Goal: Contribute content: Contribute content

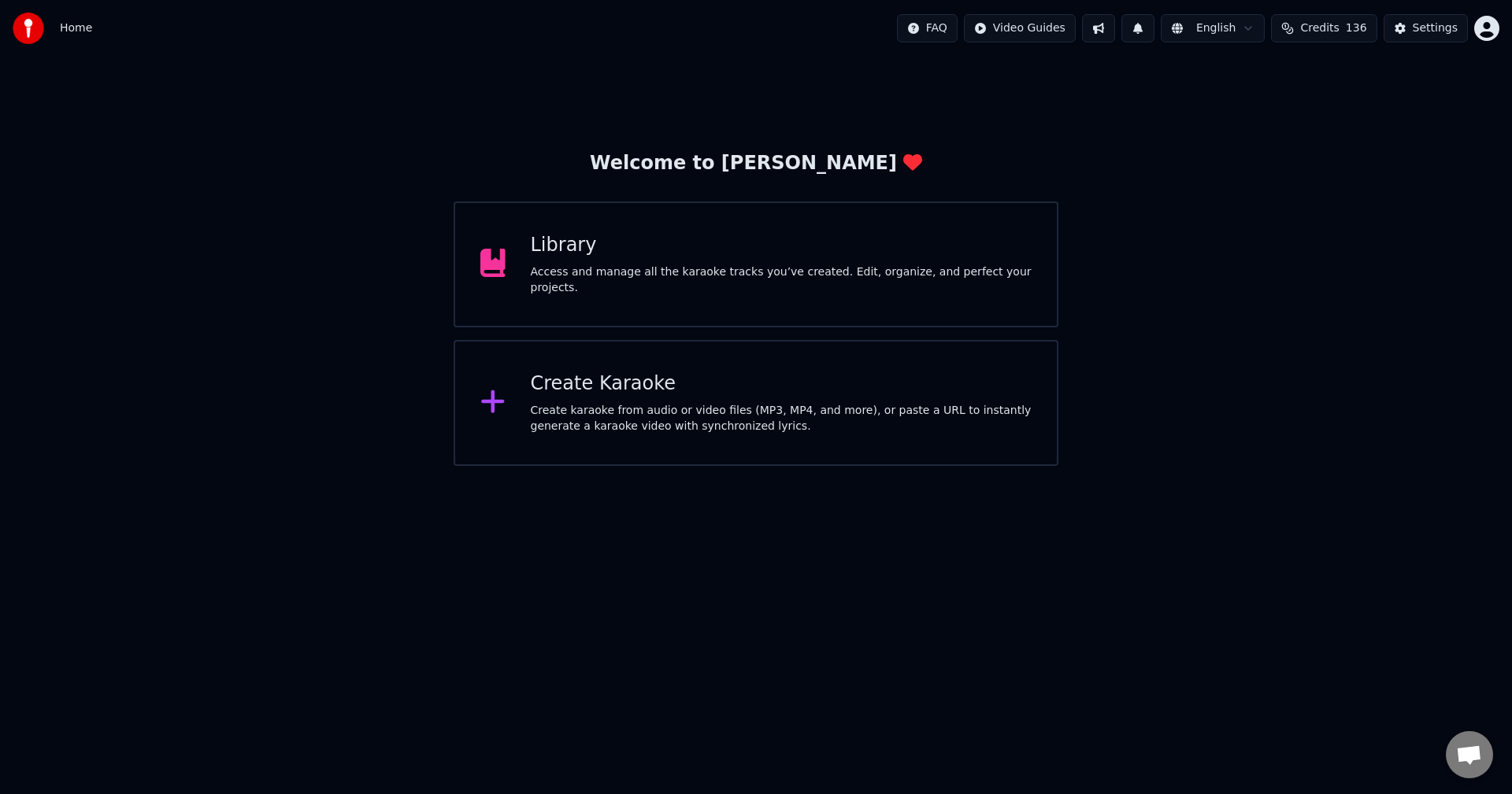
click at [849, 249] on div "Library" at bounding box center [781, 246] width 502 height 26
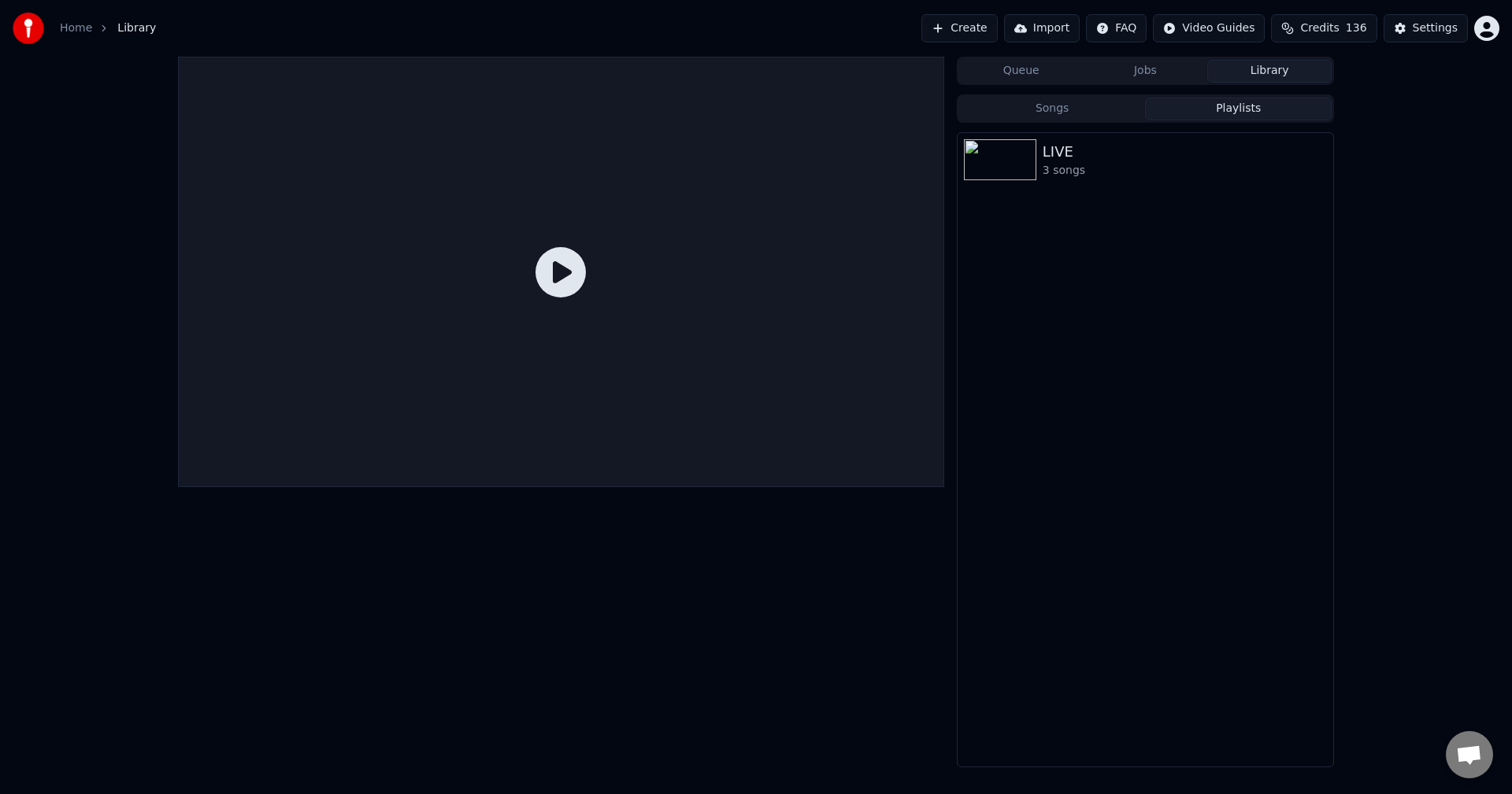
click at [1269, 110] on button "Playlists" at bounding box center [1238, 109] width 186 height 23
click at [1260, 80] on button "Library" at bounding box center [1269, 72] width 125 height 23
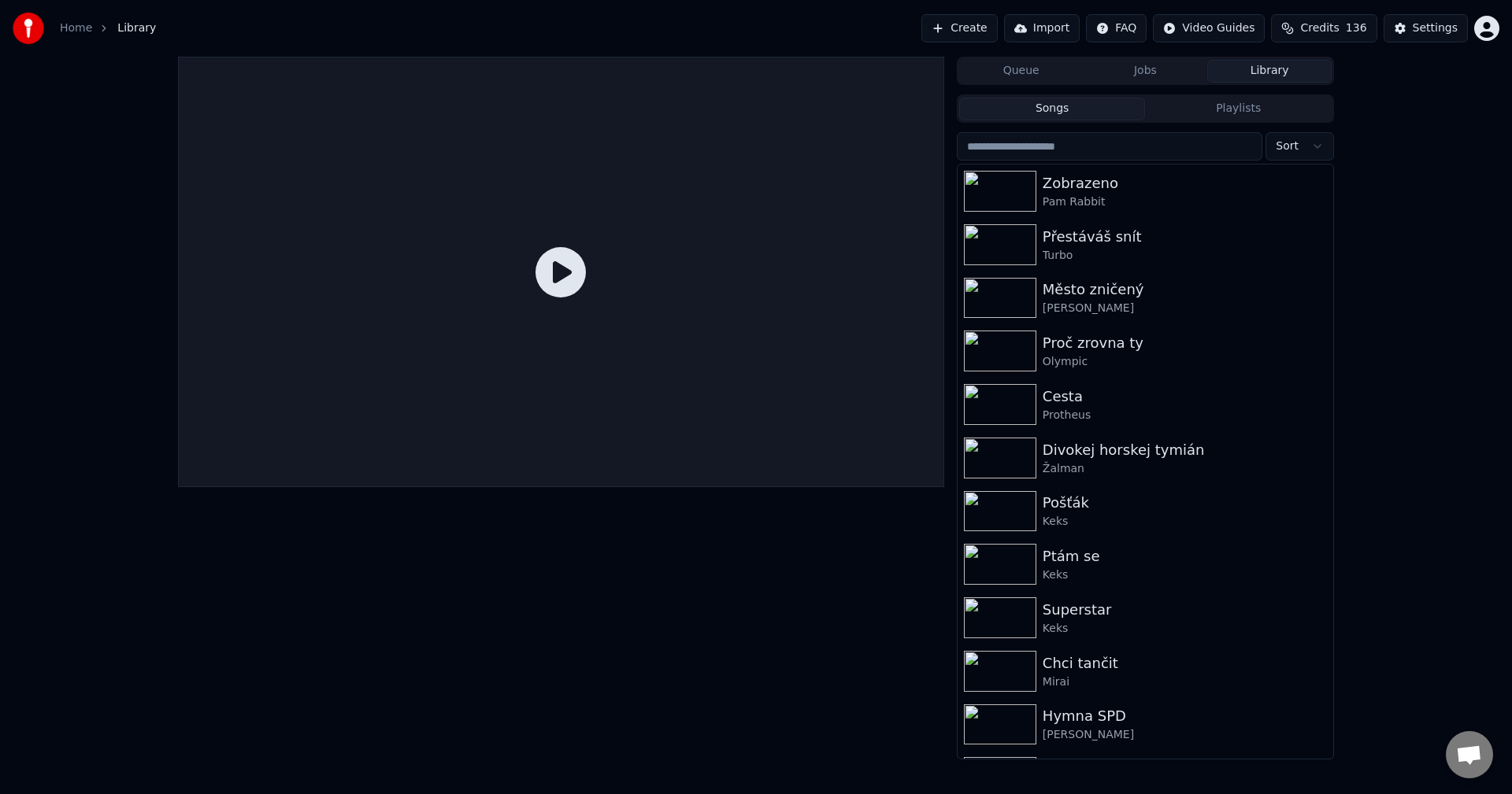
click at [1100, 115] on button "Songs" at bounding box center [1053, 109] width 186 height 23
click at [1145, 196] on div "Pam Rabbit" at bounding box center [1177, 202] width 269 height 16
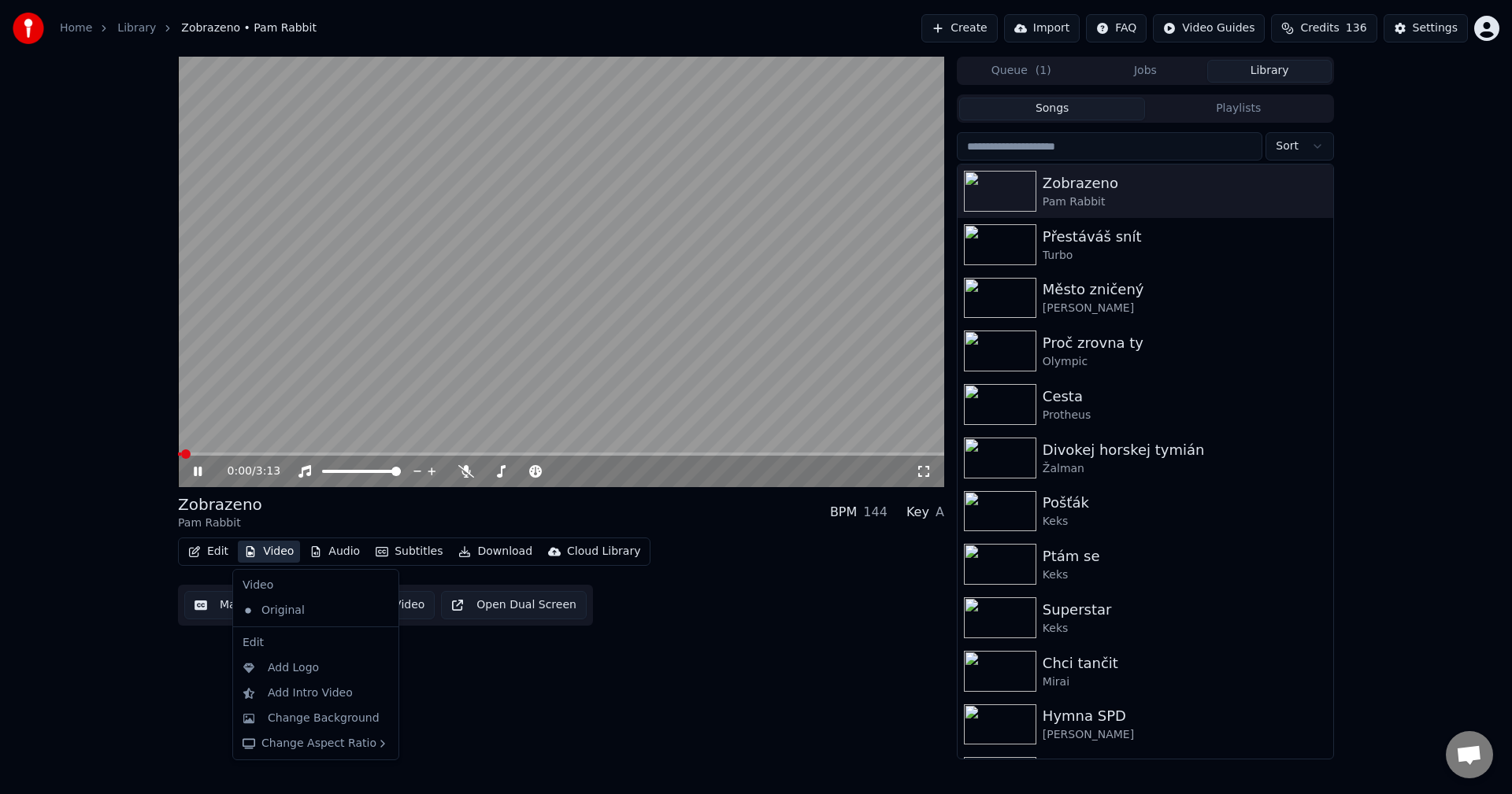
click at [272, 557] on button "Video" at bounding box center [268, 552] width 62 height 22
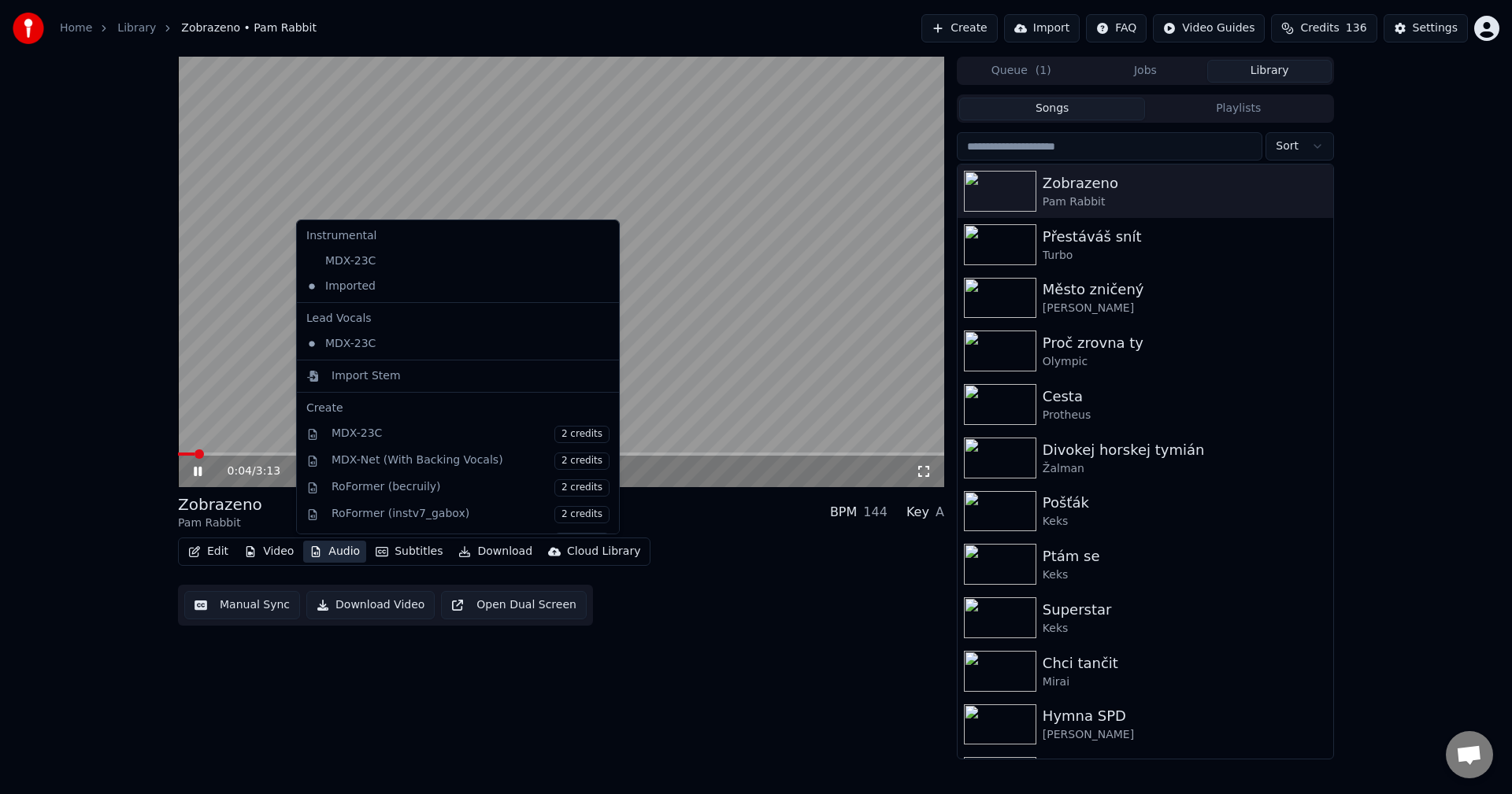
click at [769, 632] on div "0:04 / 3:13 Zobrazeno Pam Rabbit BPM 144 Key A Edit Video Audio Subtitles Downl…" at bounding box center [561, 408] width 766 height 702
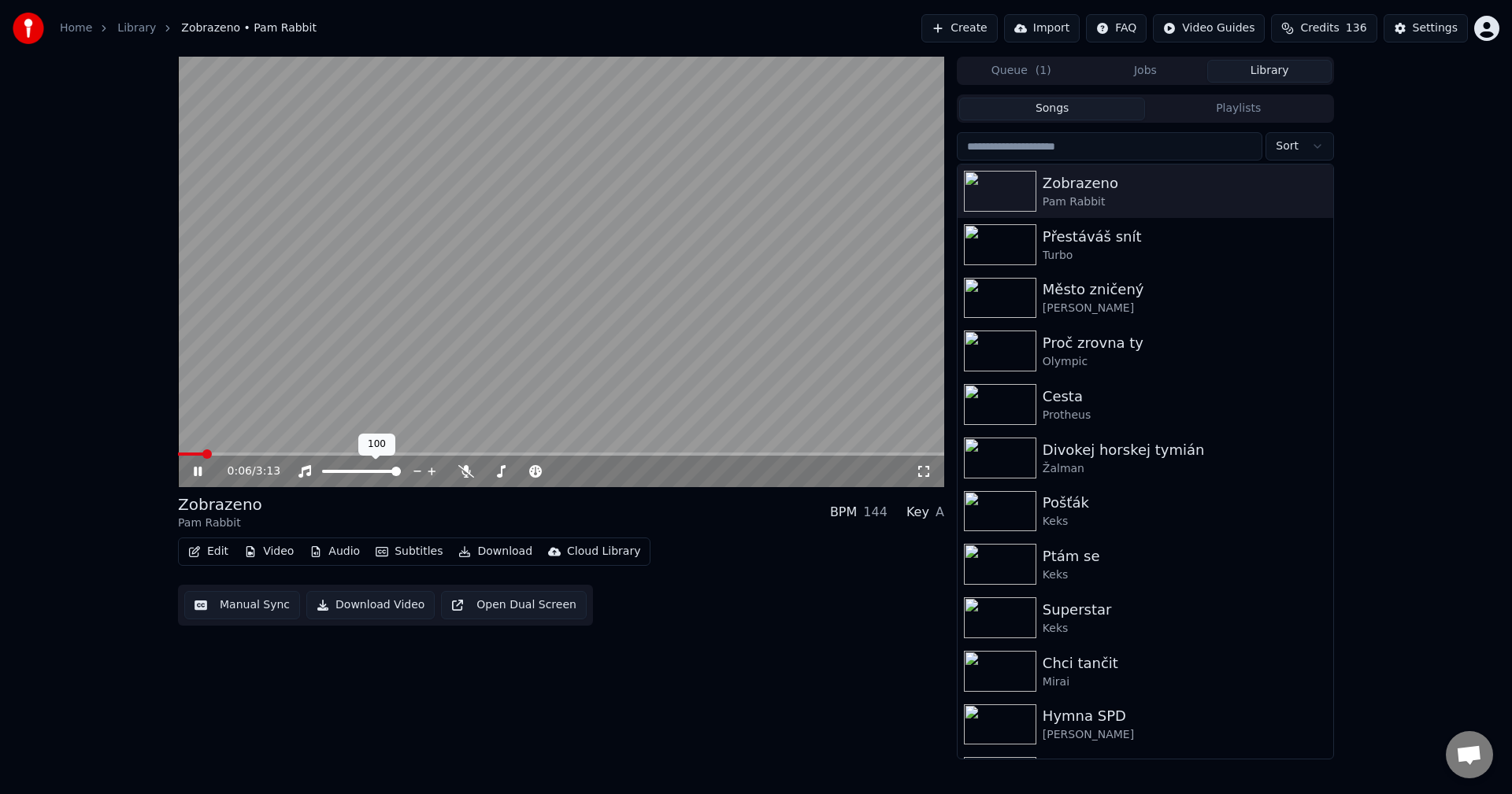
click at [401, 471] on span at bounding box center [395, 471] width 9 height 9
click at [398, 453] on span at bounding box center [561, 454] width 766 height 3
click at [1120, 294] on div "Město zničený" at bounding box center [1177, 289] width 269 height 22
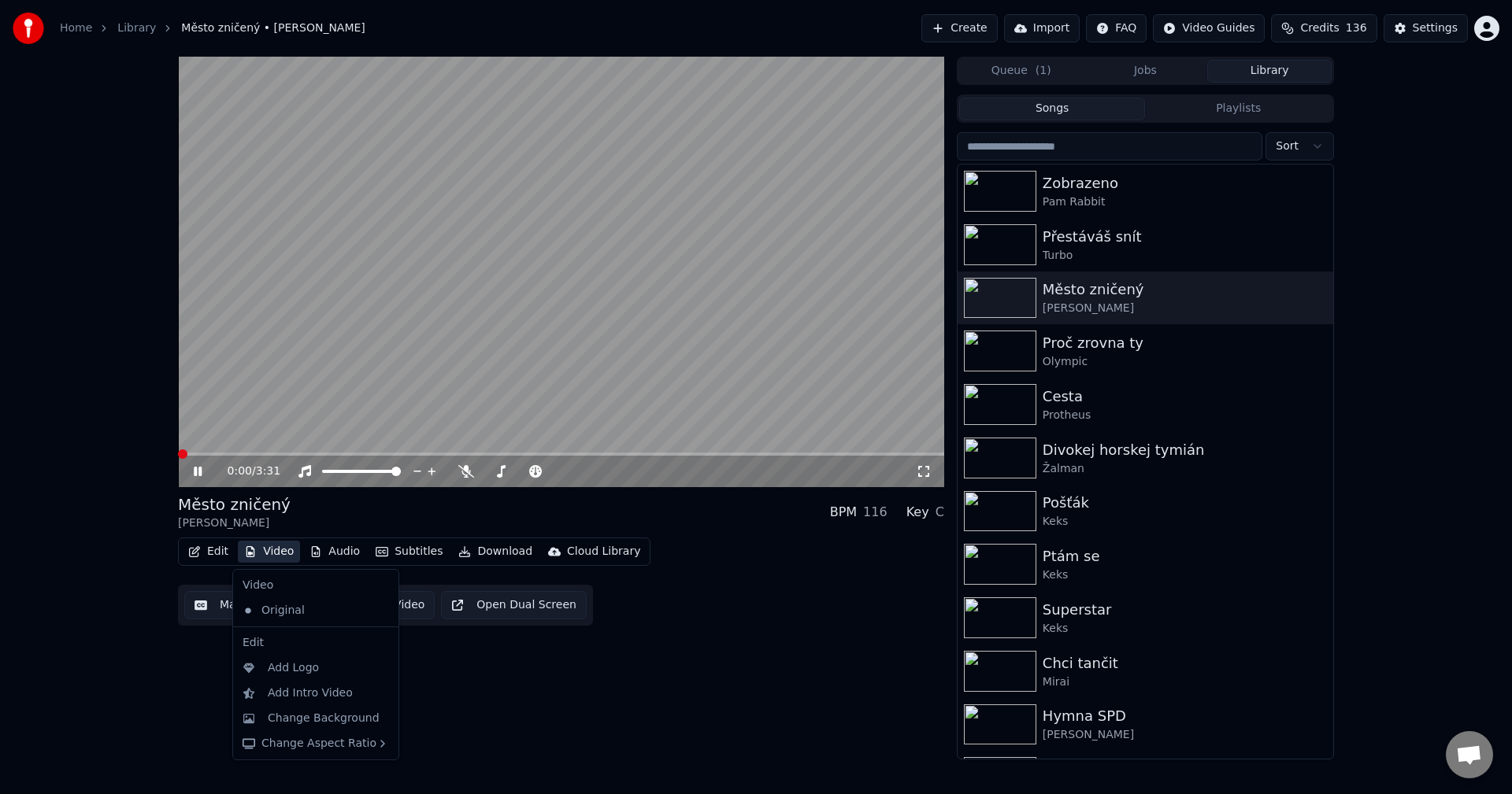
click at [266, 554] on button "Video" at bounding box center [268, 552] width 62 height 22
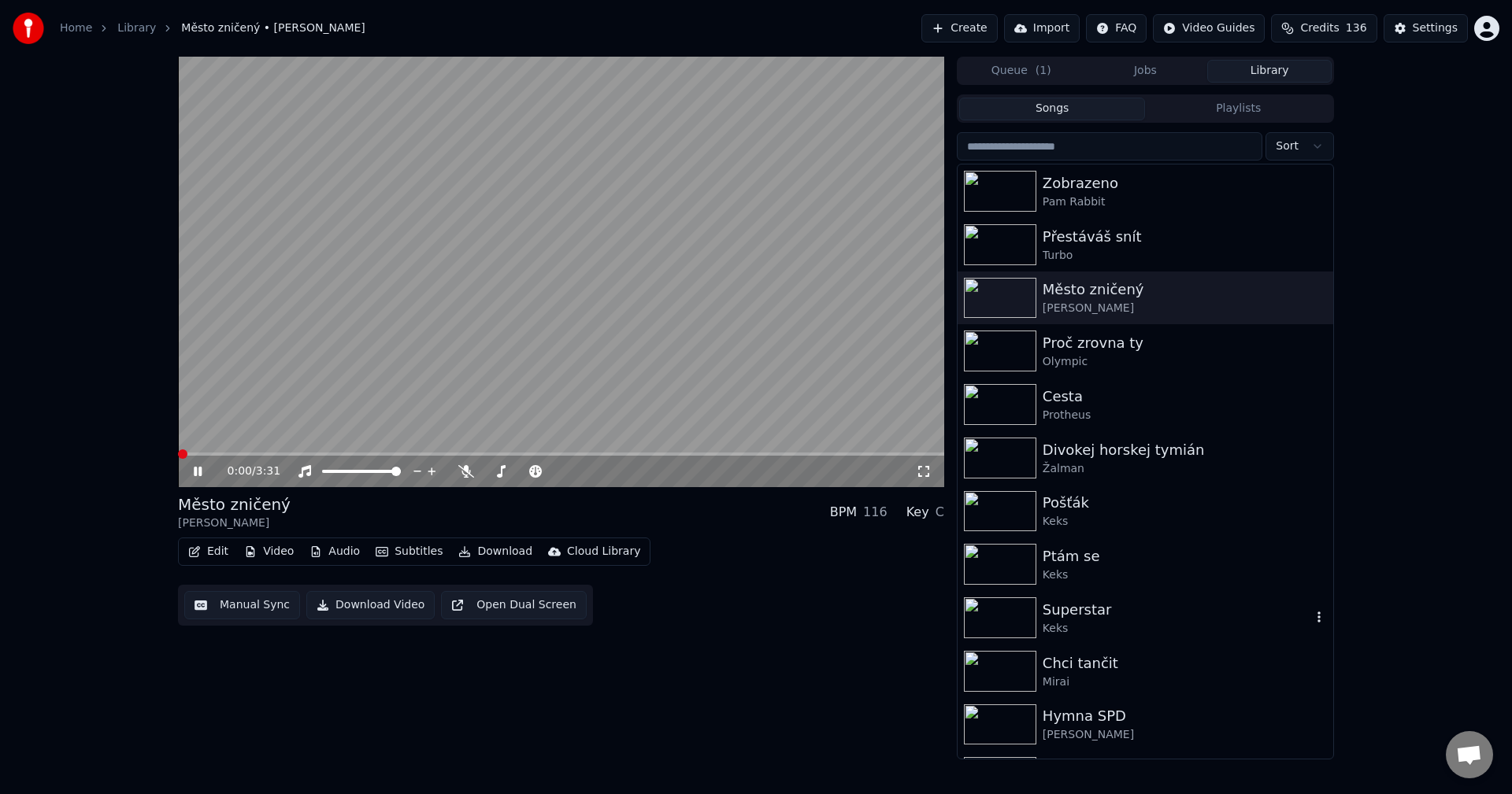
click at [1134, 621] on div "Keks" at bounding box center [1177, 628] width 269 height 16
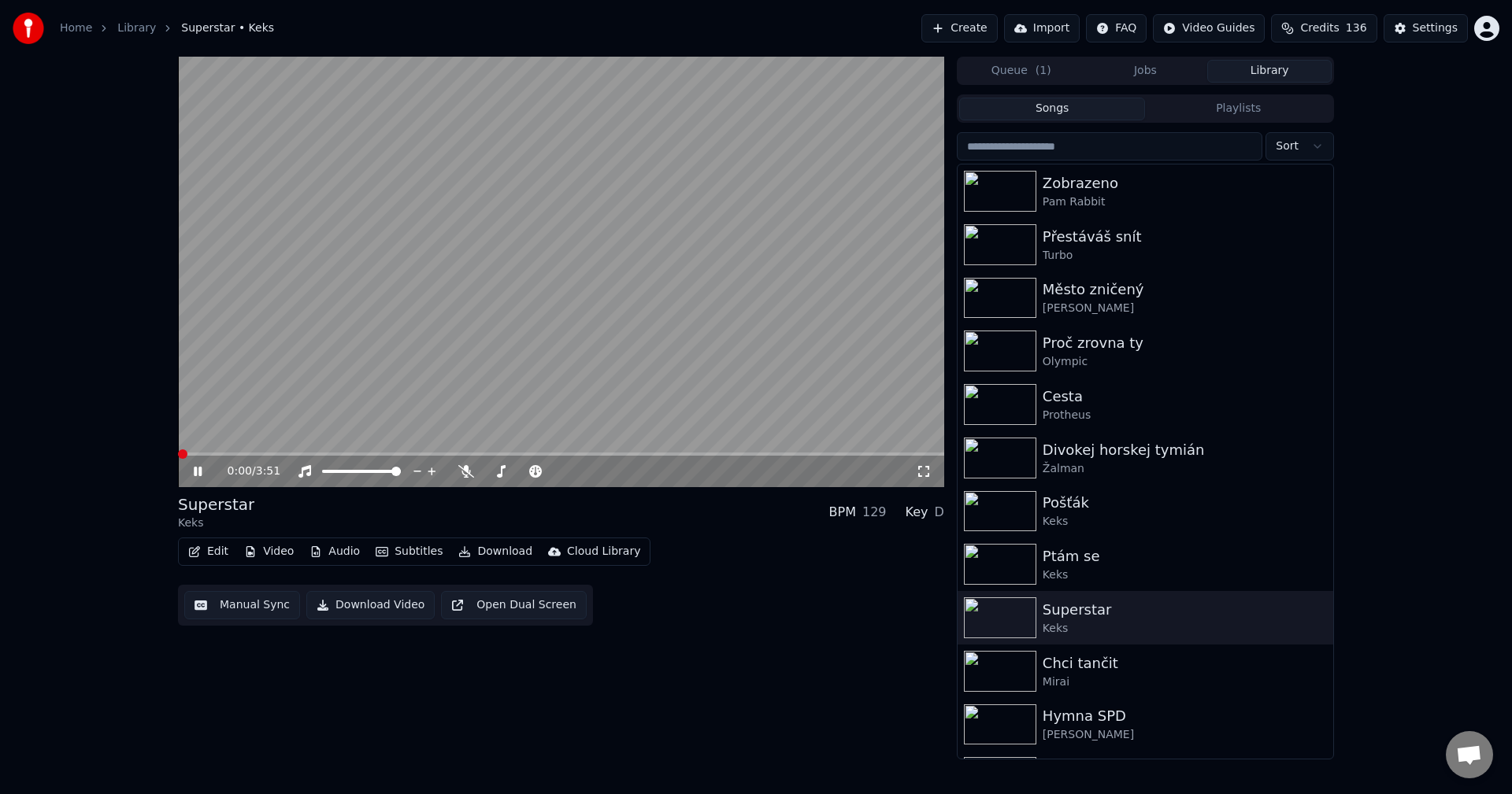
click at [216, 552] on button "Edit" at bounding box center [209, 552] width 53 height 22
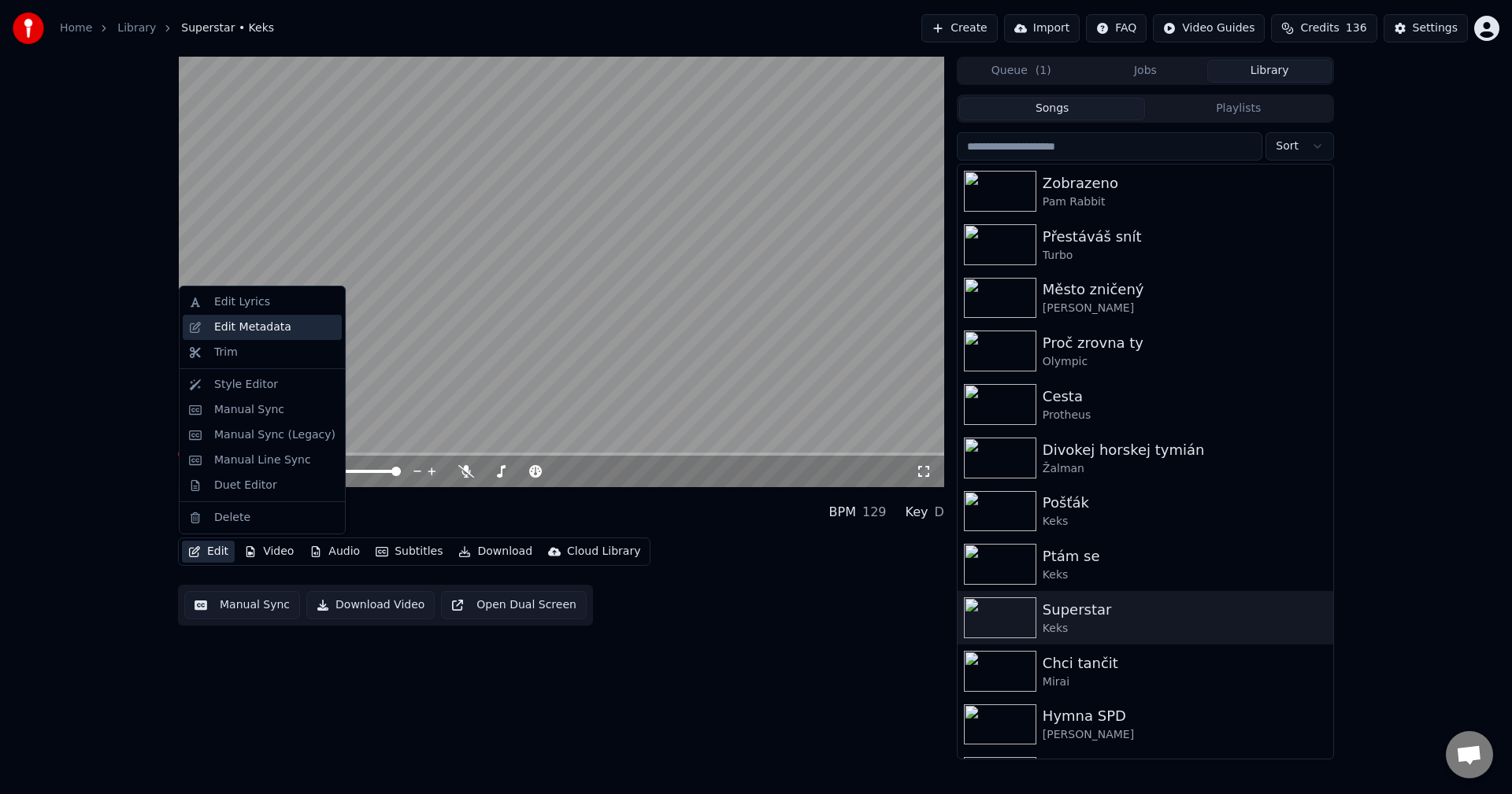
click at [265, 320] on div "Edit Metadata" at bounding box center [253, 327] width 78 height 16
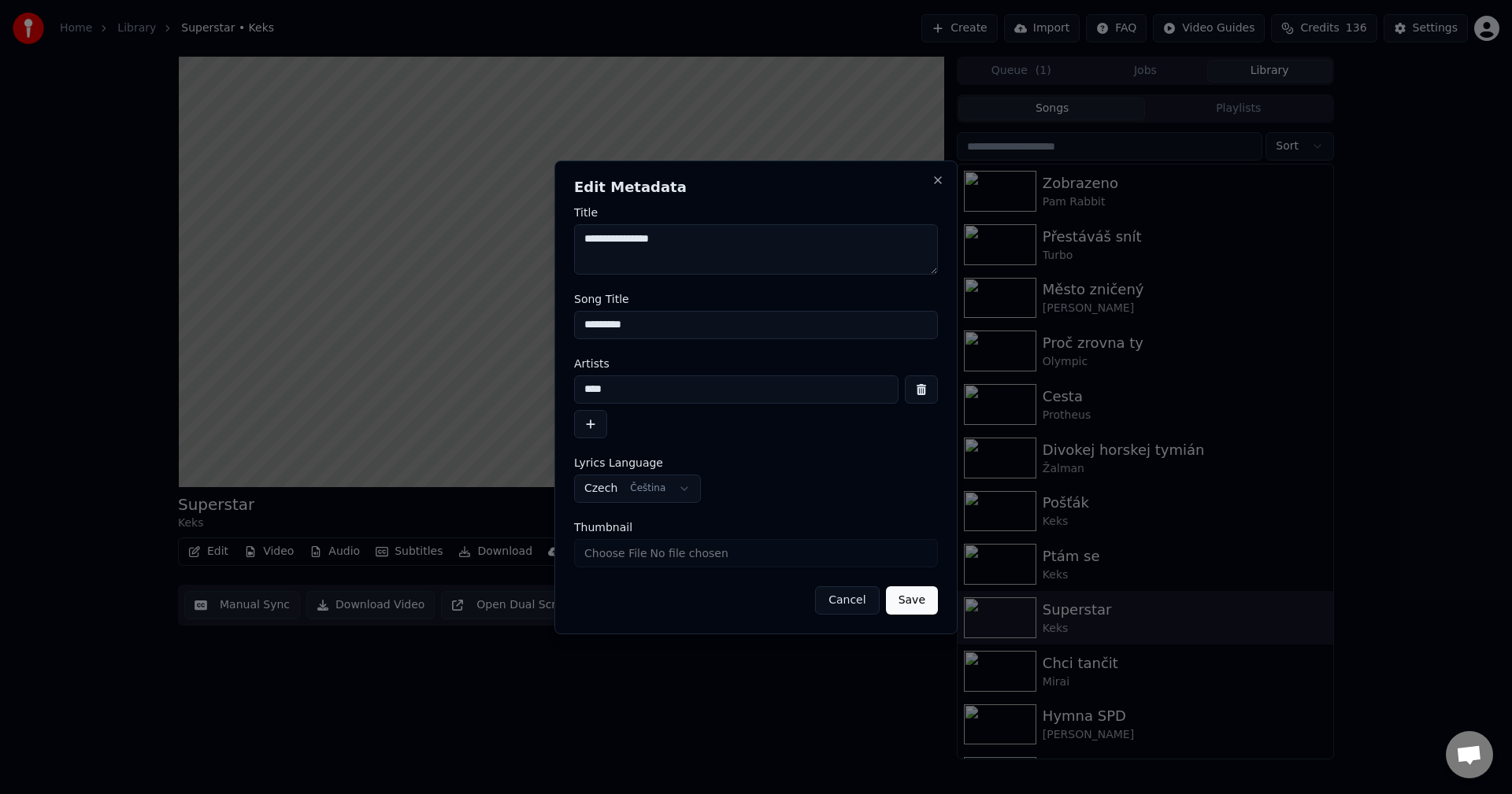
click at [634, 559] on input "Thumbnail" at bounding box center [756, 553] width 364 height 28
type input "**********"
click at [916, 606] on button "Save" at bounding box center [911, 600] width 52 height 28
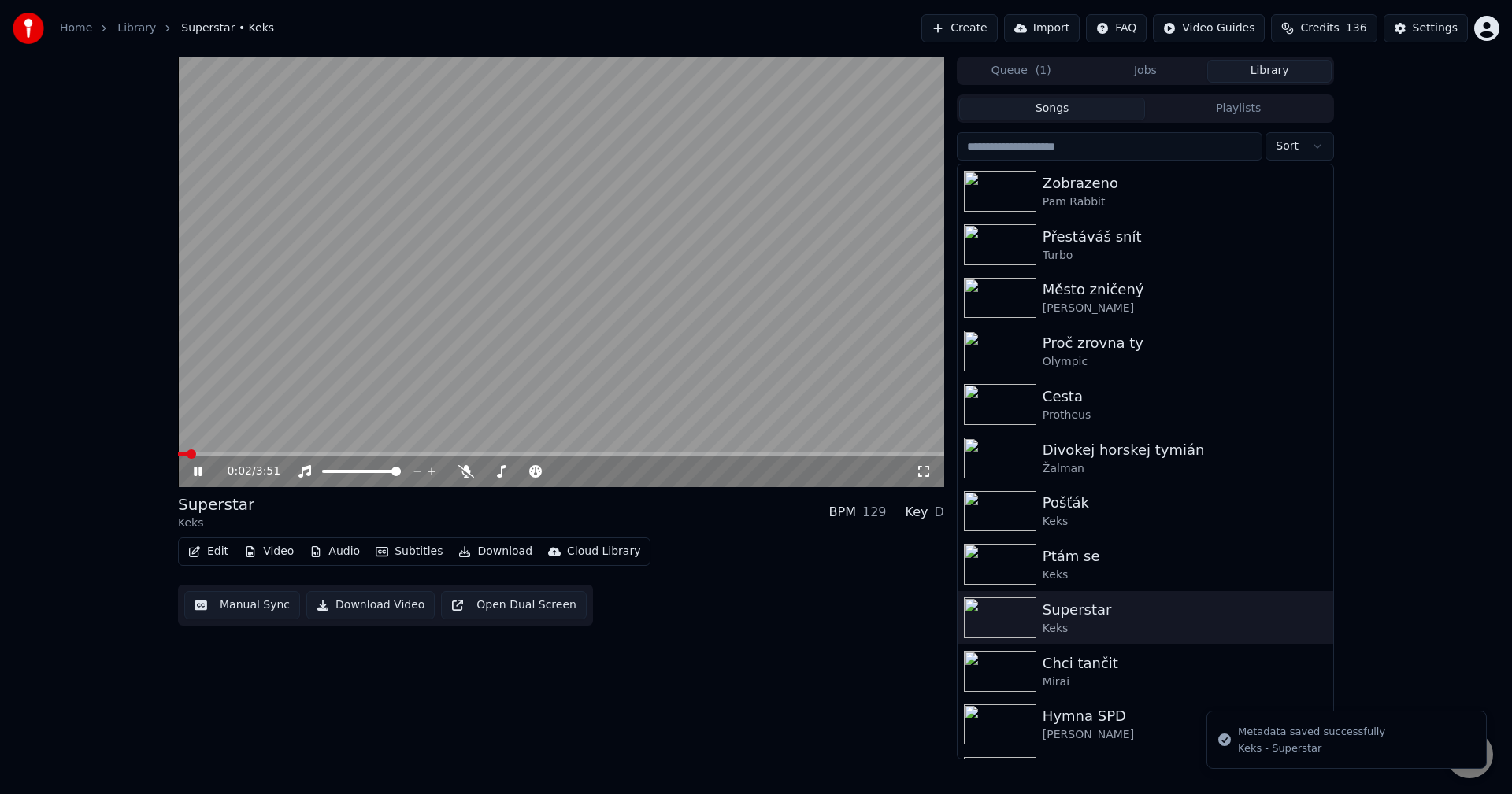
click at [359, 449] on video at bounding box center [561, 272] width 766 height 430
click at [359, 453] on span at bounding box center [561, 454] width 766 height 3
click at [187, 467] on div "0:55 / 3:51" at bounding box center [561, 471] width 754 height 16
click at [195, 471] on icon at bounding box center [197, 471] width 9 height 11
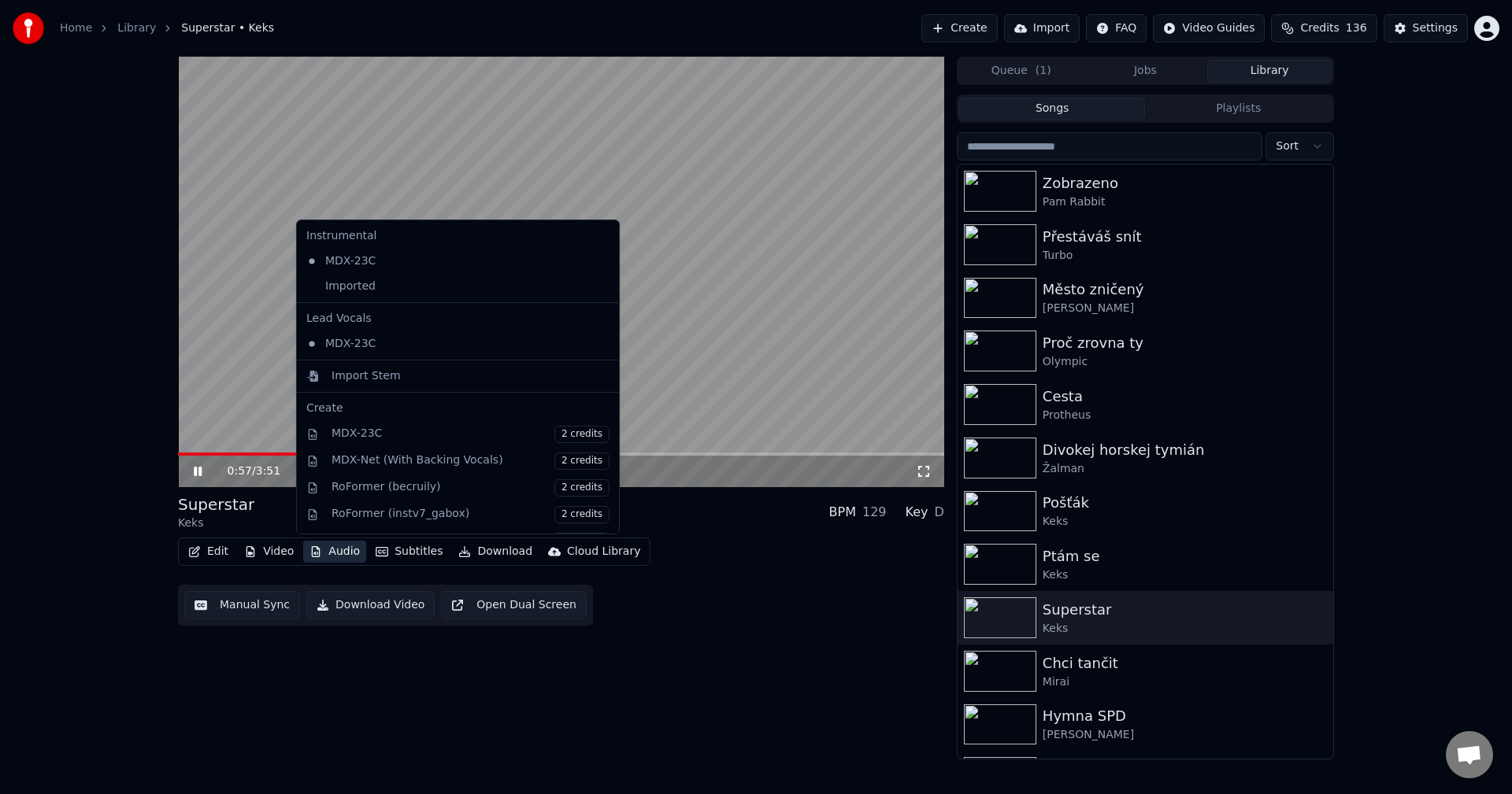
click at [335, 553] on button "Audio" at bounding box center [335, 552] width 63 height 22
click at [374, 287] on div "Imported" at bounding box center [446, 286] width 292 height 26
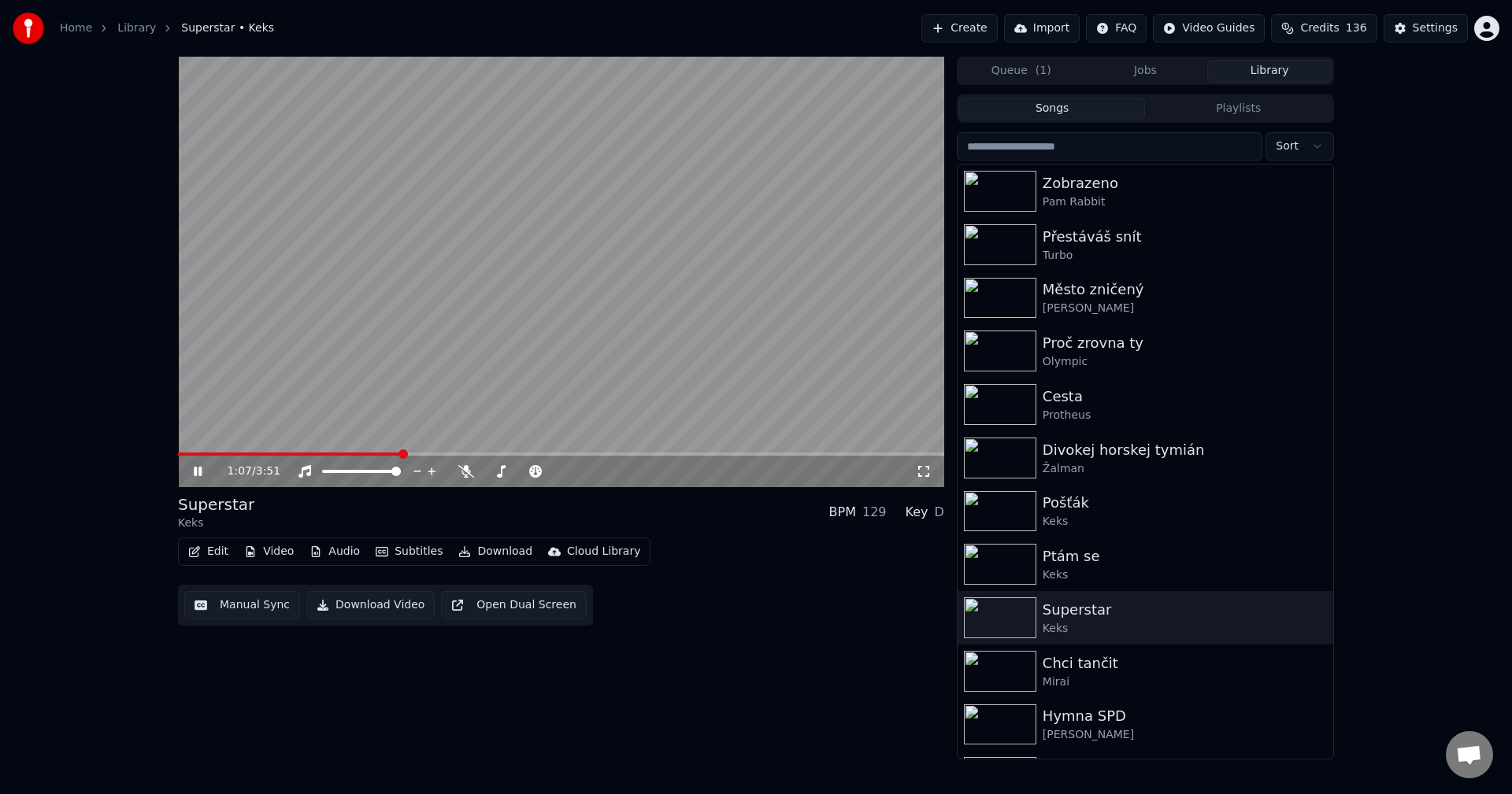
click at [198, 471] on icon at bounding box center [209, 471] width 37 height 12
click at [1147, 238] on div "Přestáváš snít" at bounding box center [1177, 237] width 269 height 22
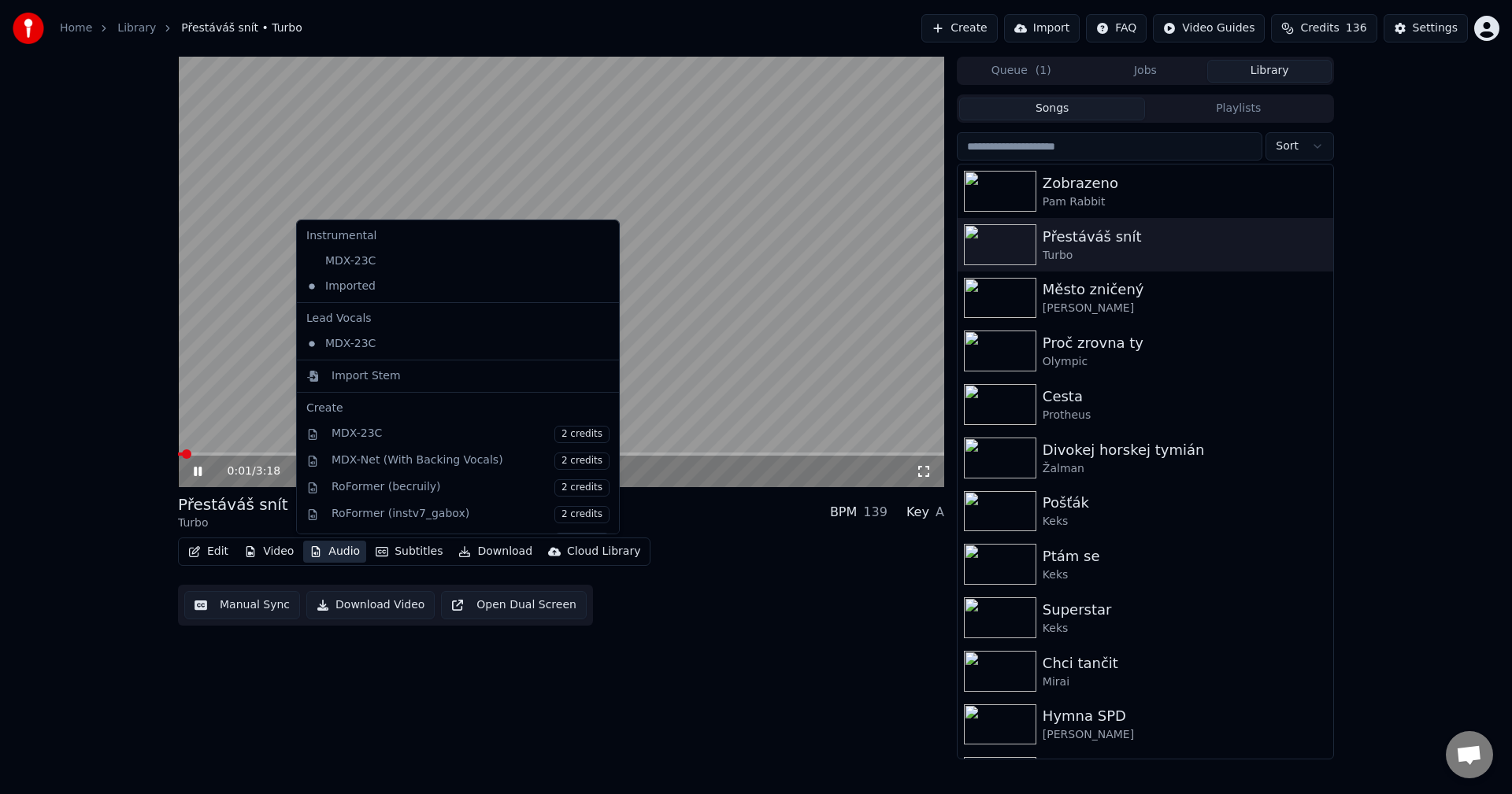
click at [346, 555] on button "Audio" at bounding box center [335, 552] width 63 height 22
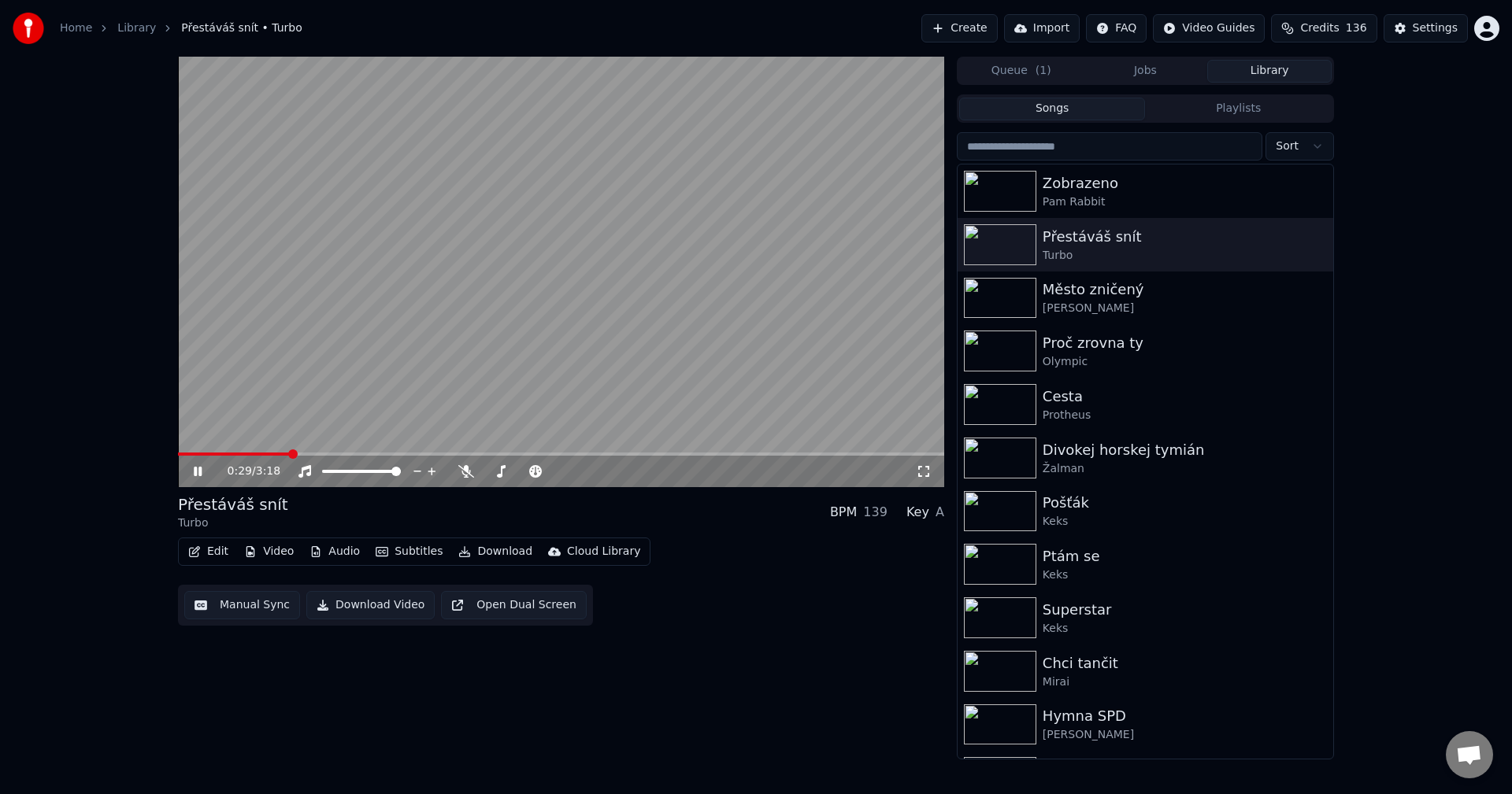
click at [290, 456] on span at bounding box center [561, 454] width 766 height 3
click at [196, 476] on icon at bounding box center [198, 471] width 8 height 9
click at [1054, 195] on div "Pam Rabbit" at bounding box center [1177, 202] width 269 height 16
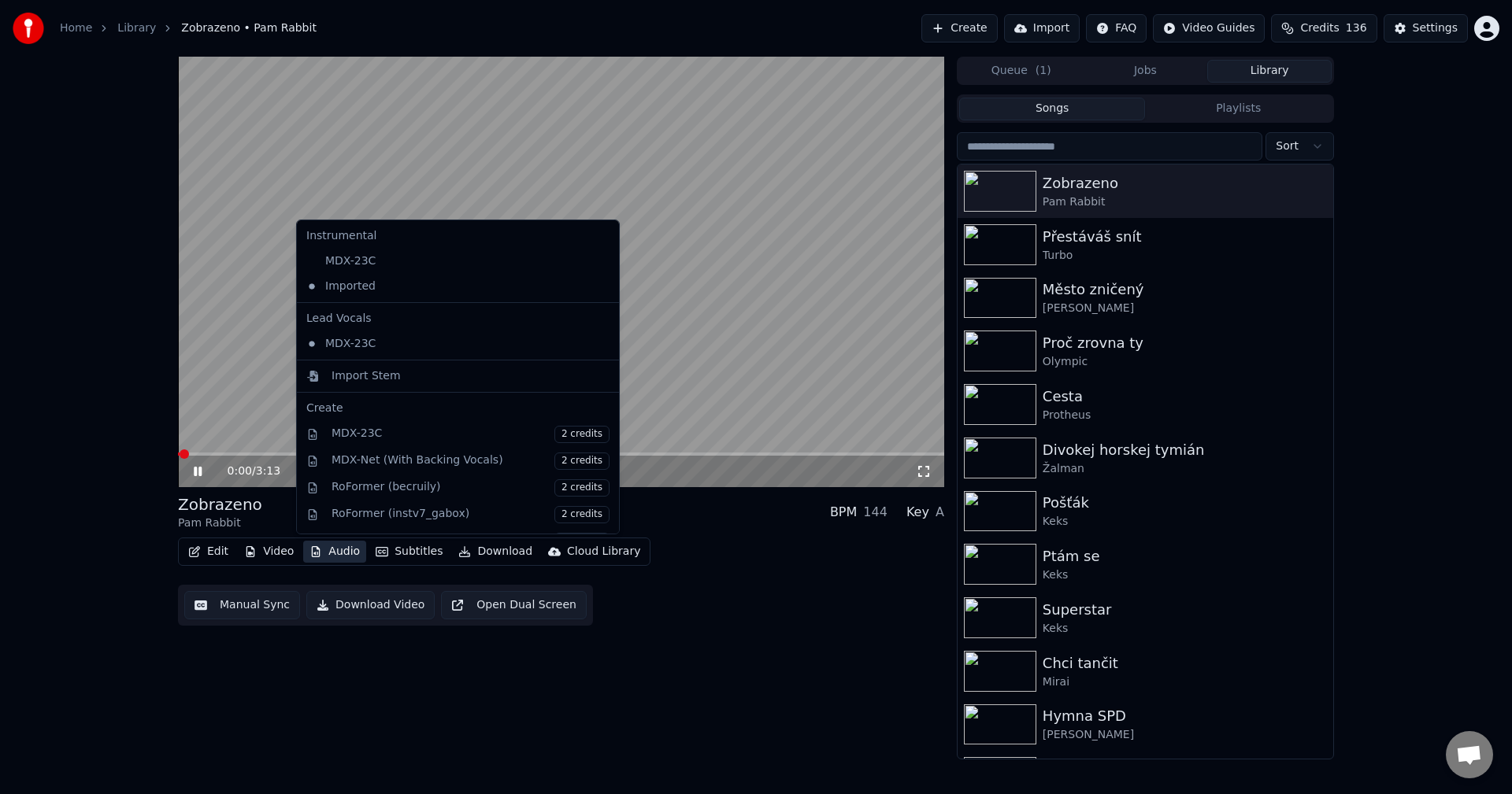
click at [332, 556] on button "Audio" at bounding box center [335, 552] width 63 height 22
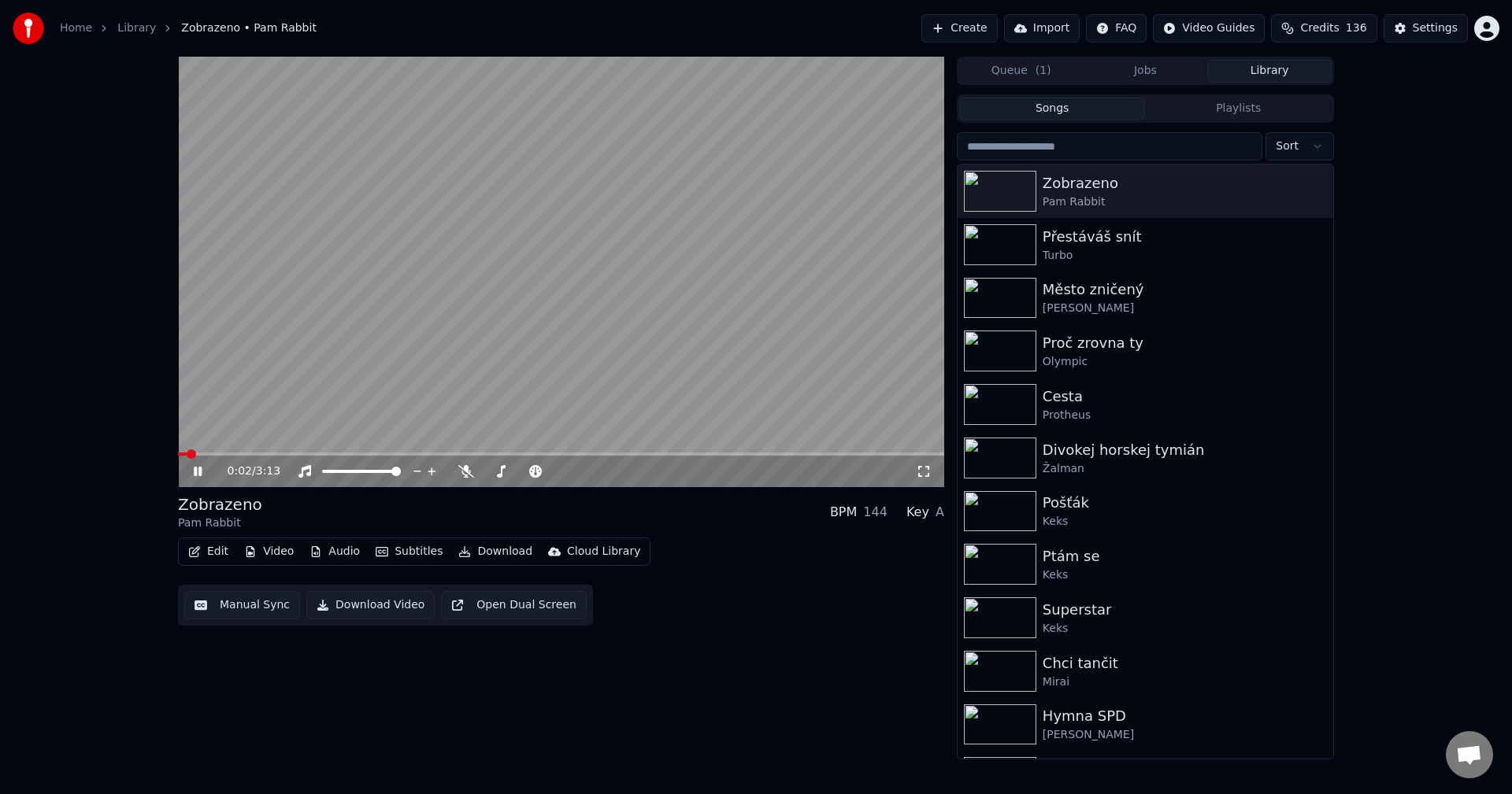
click at [199, 477] on icon at bounding box center [209, 471] width 37 height 12
click at [270, 553] on button "Video" at bounding box center [268, 552] width 62 height 22
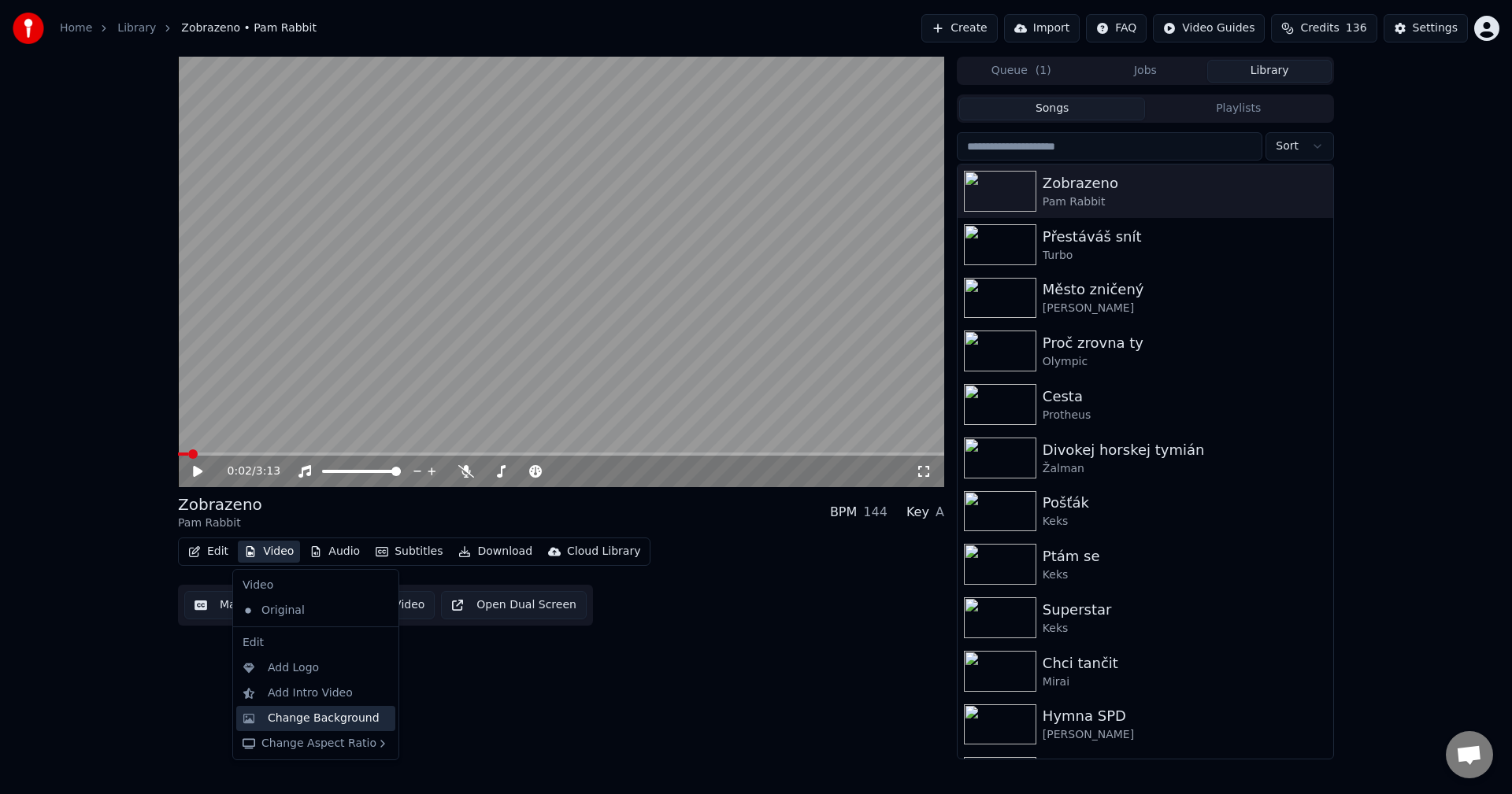
click at [323, 711] on div "Change Background" at bounding box center [324, 718] width 112 height 16
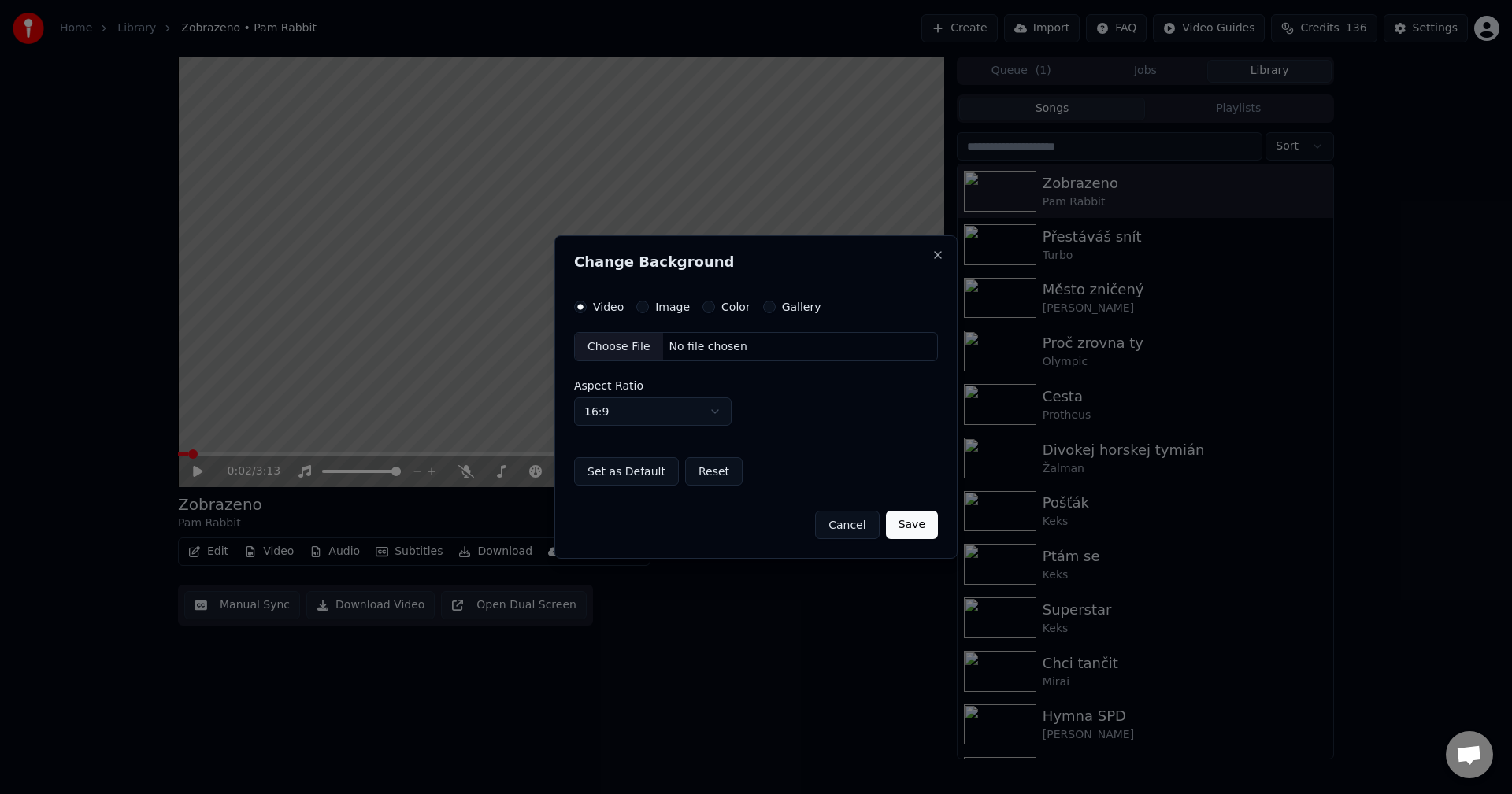
click at [670, 308] on label "Image" at bounding box center [672, 307] width 35 height 11
click at [649, 308] on button "Image" at bounding box center [642, 307] width 12 height 12
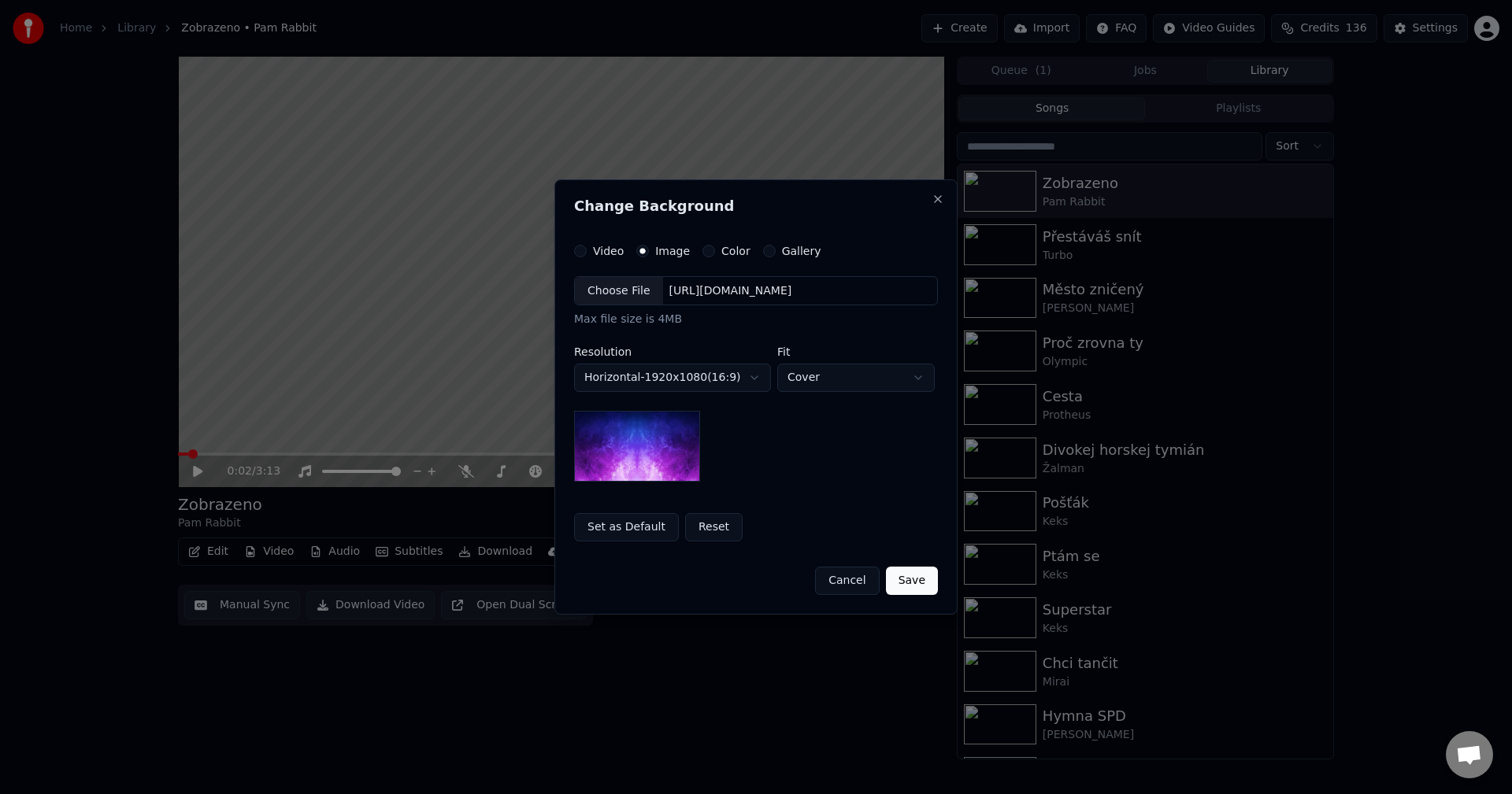
click at [710, 291] on div "[URL][DOMAIN_NAME]" at bounding box center [731, 291] width 135 height 16
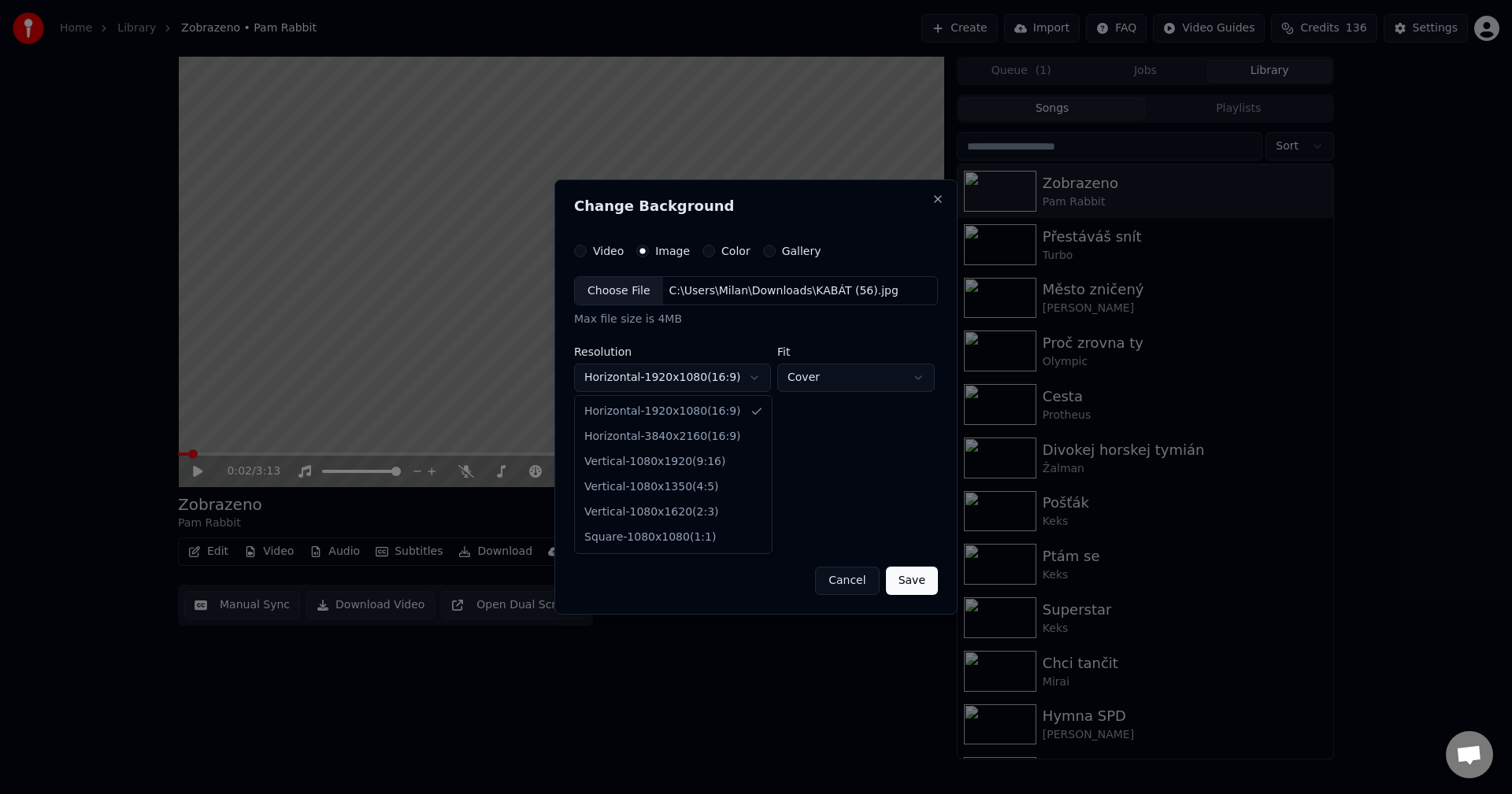
click at [662, 385] on body "**********" at bounding box center [756, 397] width 1512 height 794
select select "*********"
click at [922, 581] on button "Save" at bounding box center [911, 580] width 52 height 28
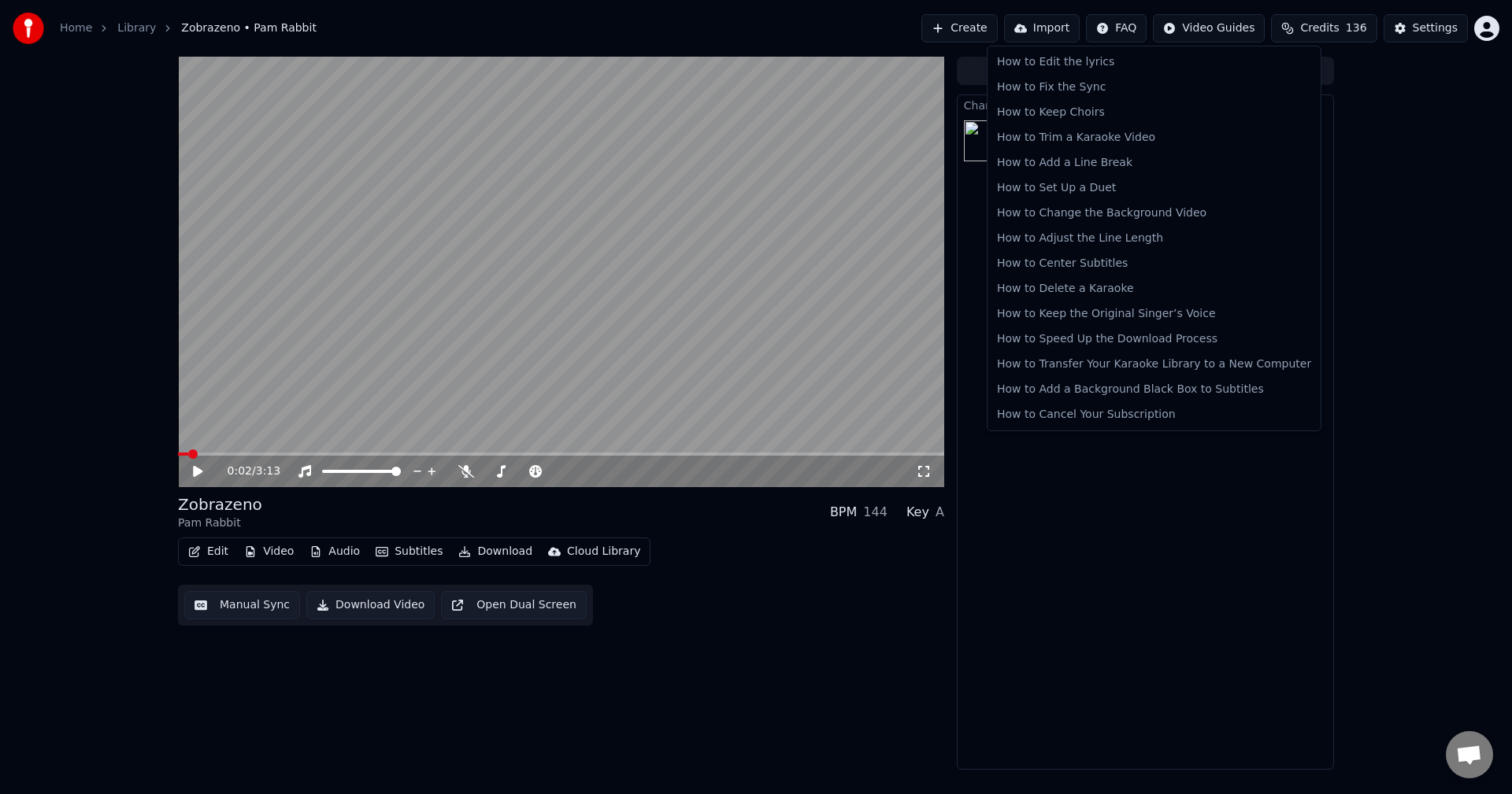
click at [1137, 24] on html "Home Library Zobrazeno • Pam Rabbit Create Import FAQ Video Guides Credits 136 …" at bounding box center [756, 397] width 1512 height 794
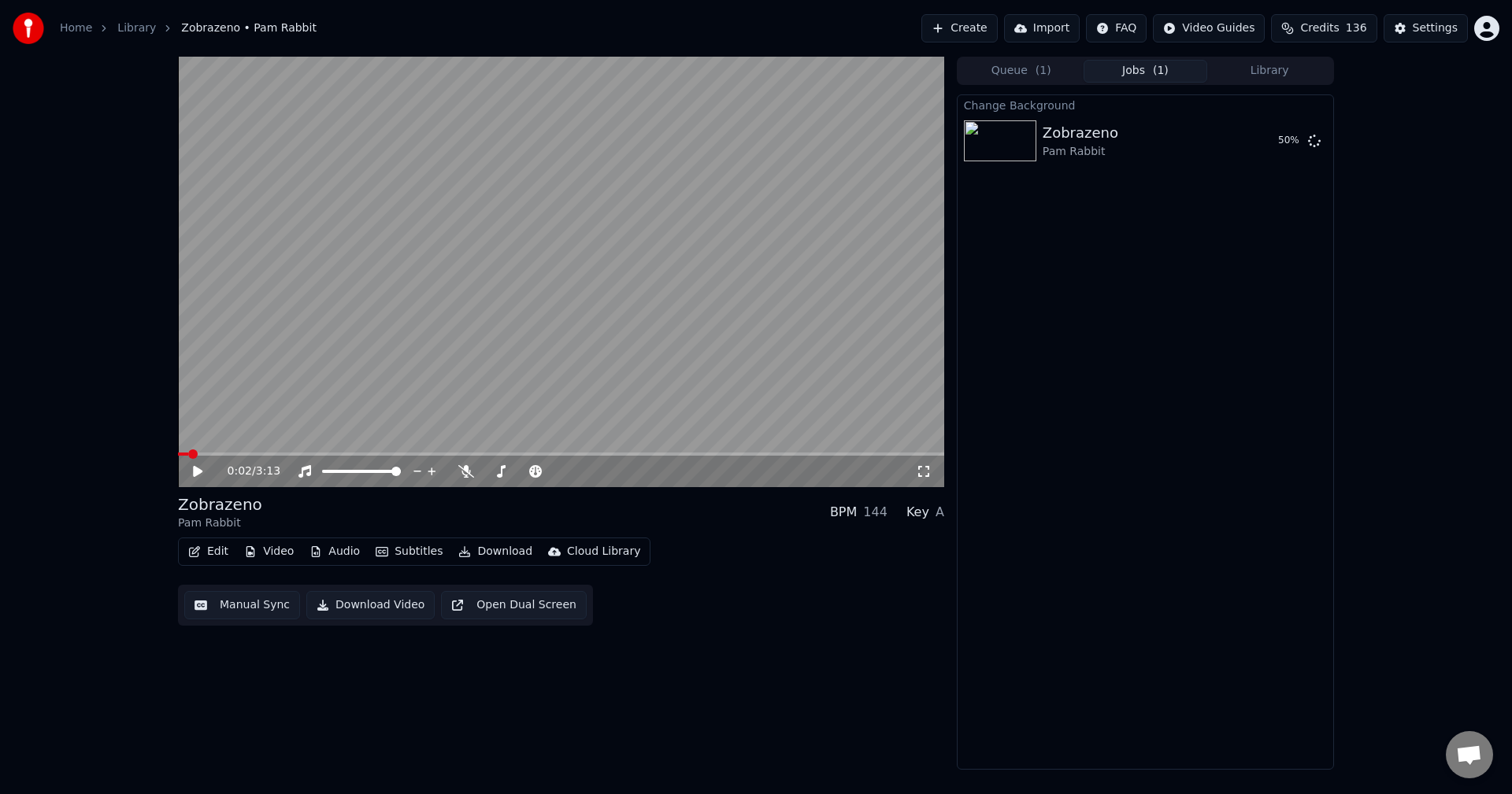
click at [1497, 27] on html "Home Library Zobrazeno • Pam Rabbit Create Import FAQ Video Guides Credits 136 …" at bounding box center [756, 397] width 1512 height 794
click at [1412, 142] on span "Feature Voting" at bounding box center [1398, 149] width 80 height 16
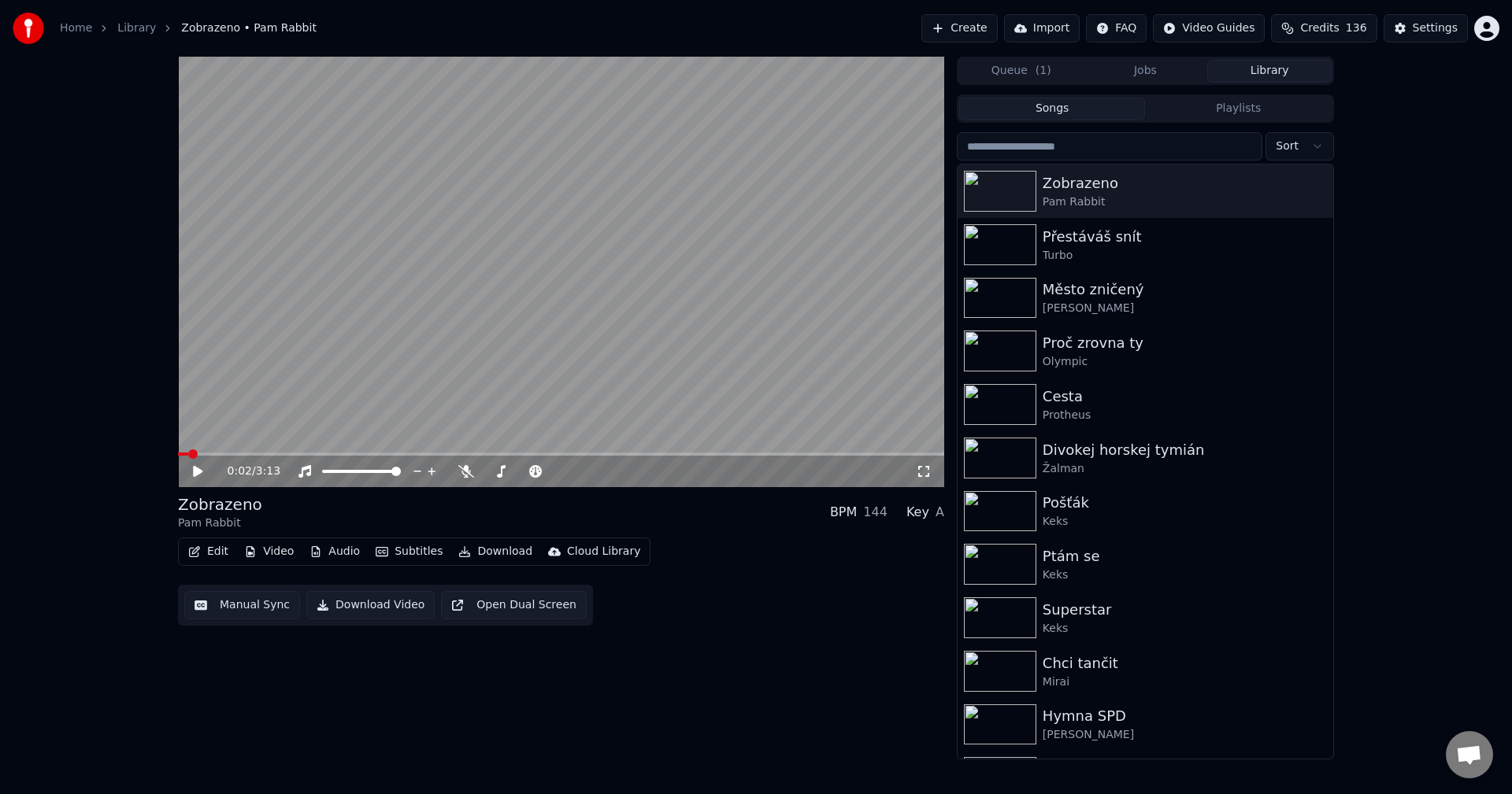
click at [1288, 81] on button "Library" at bounding box center [1269, 72] width 125 height 23
click at [1311, 563] on icon "button" at bounding box center [1318, 563] width 16 height 12
click at [1122, 547] on div "Ptám se" at bounding box center [1177, 557] width 269 height 22
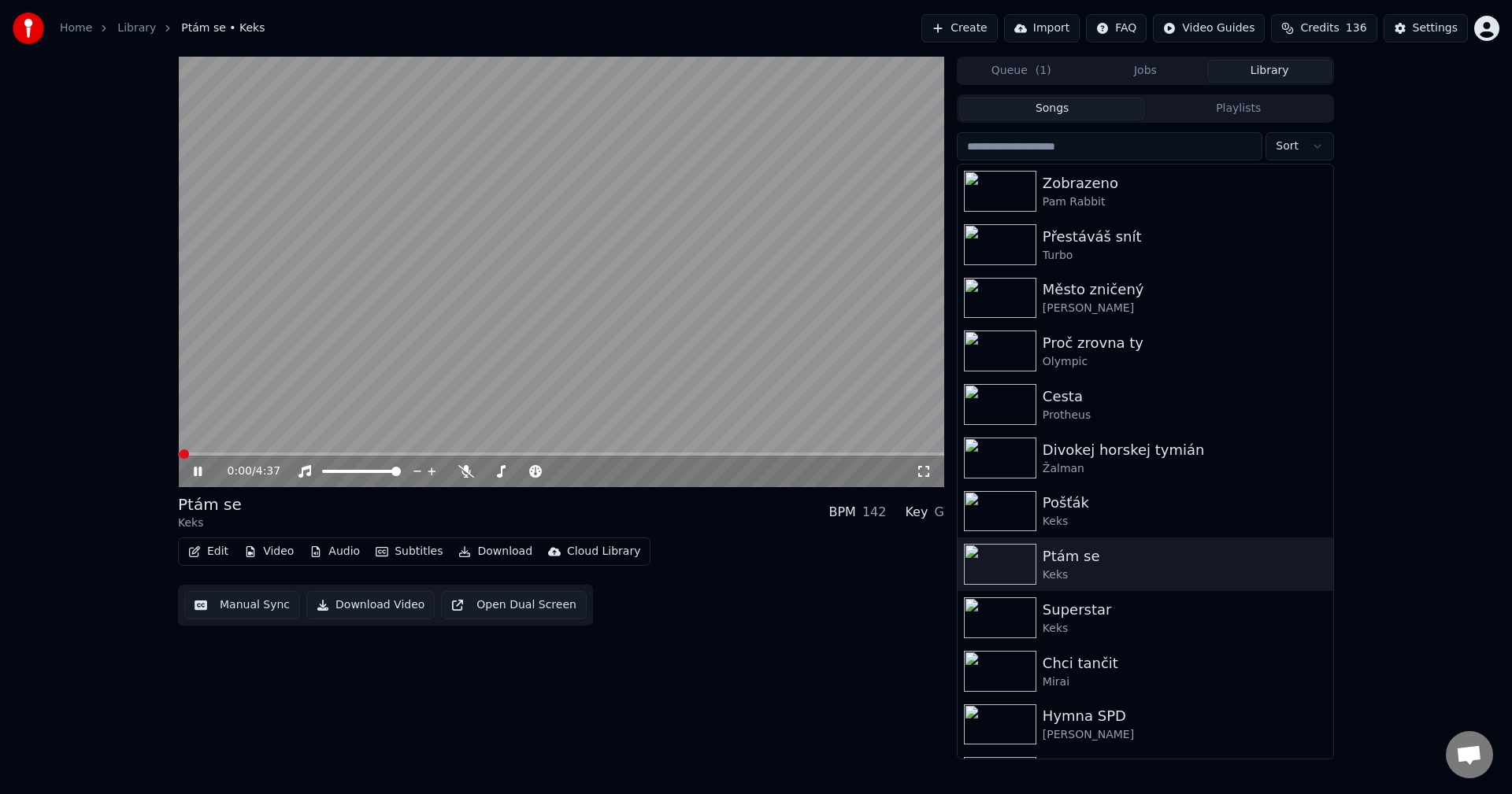
click at [196, 474] on icon at bounding box center [198, 471] width 8 height 9
click at [196, 554] on icon "button" at bounding box center [194, 552] width 12 height 11
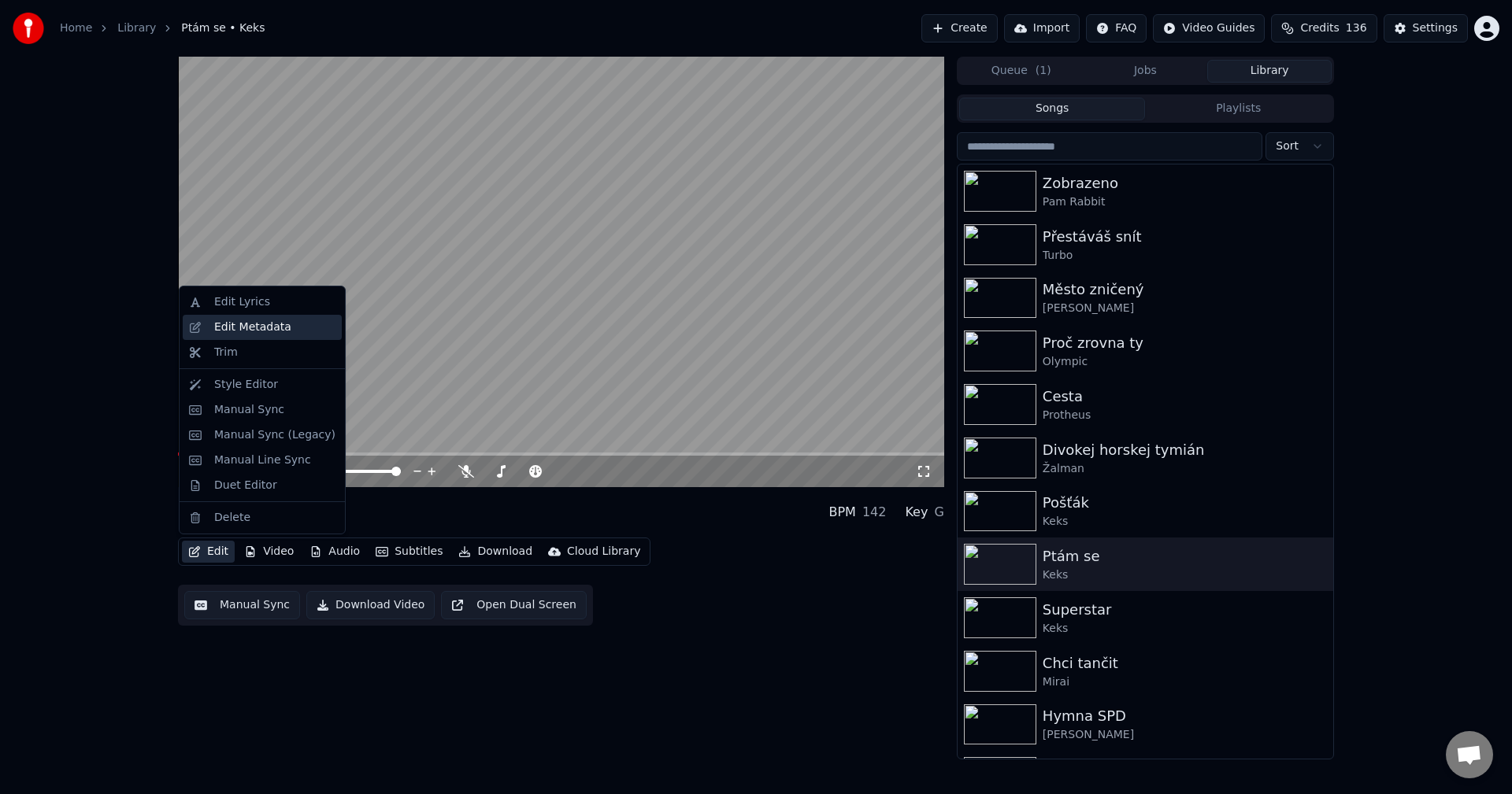
click at [247, 328] on div "Edit Metadata" at bounding box center [253, 327] width 78 height 16
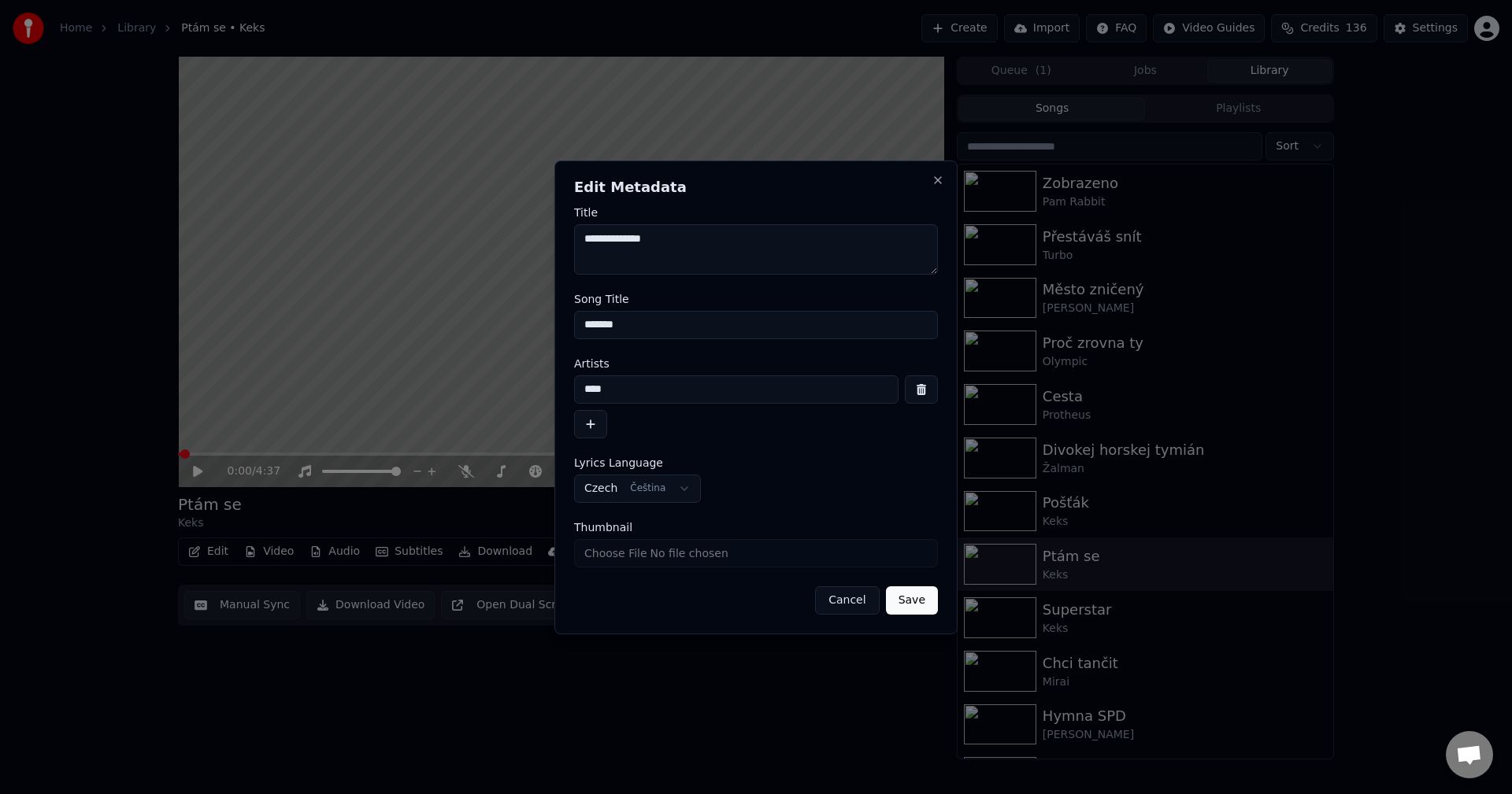
drag, startPoint x: 663, startPoint y: 331, endPoint x: 414, endPoint y: 331, distance: 249.0
click at [414, 331] on body "**********" at bounding box center [756, 397] width 1512 height 794
click at [939, 185] on button "Close" at bounding box center [937, 180] width 12 height 12
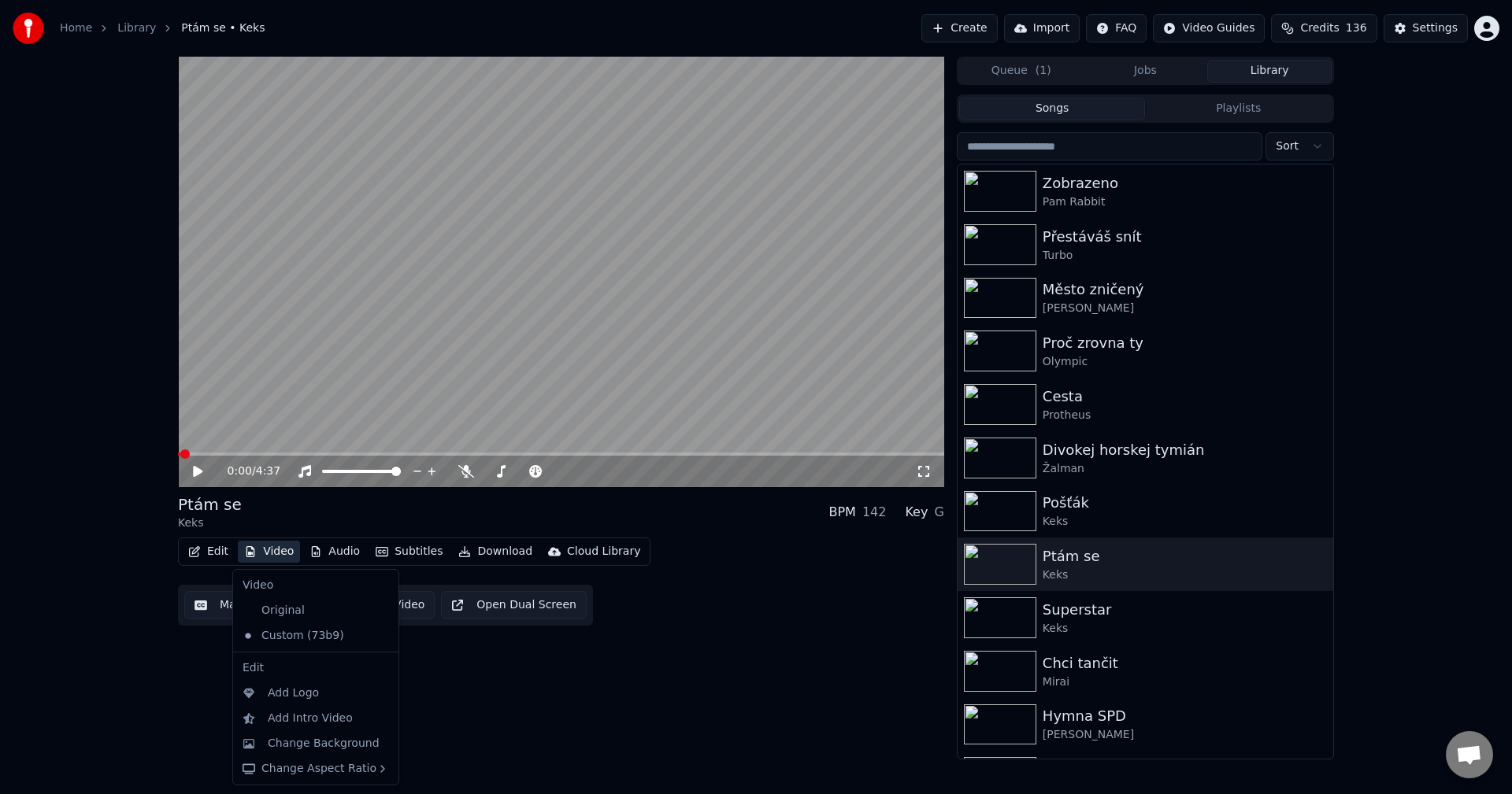
click at [277, 551] on button "Video" at bounding box center [268, 552] width 62 height 22
click at [290, 616] on div "Original" at bounding box center [304, 611] width 135 height 26
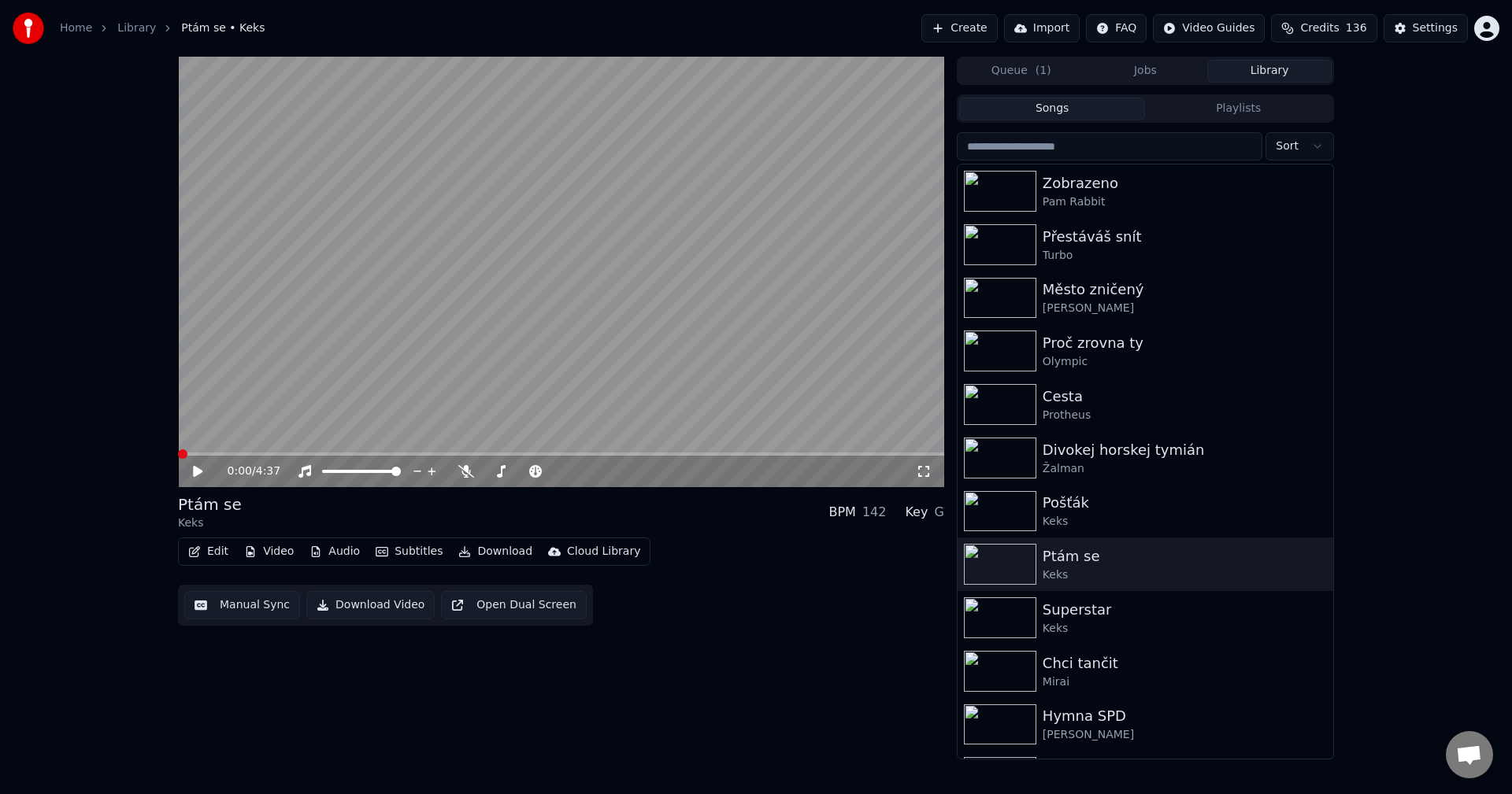
click at [336, 559] on button "Audio" at bounding box center [335, 552] width 63 height 22
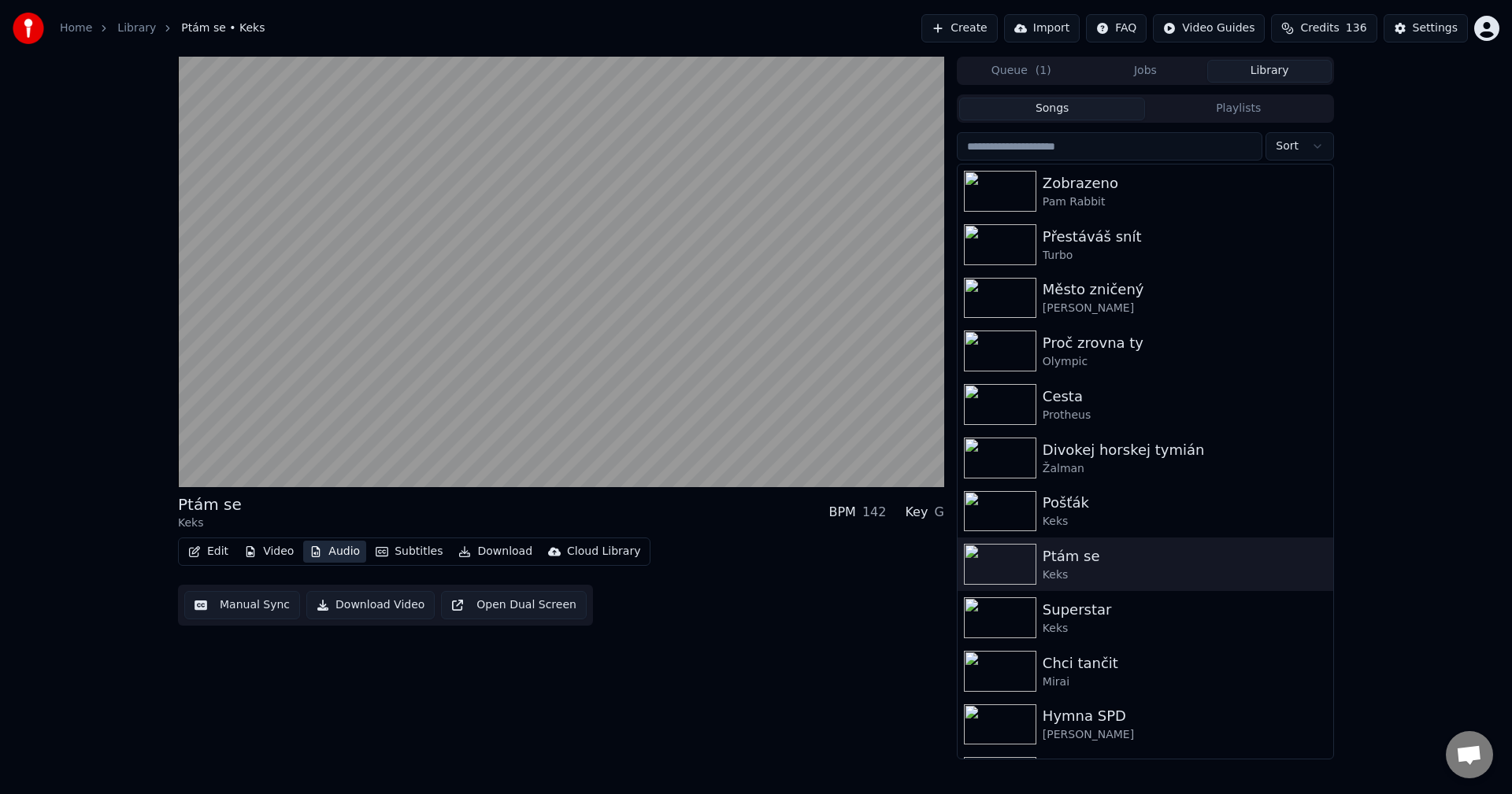
click at [336, 559] on button "Audio" at bounding box center [335, 552] width 63 height 22
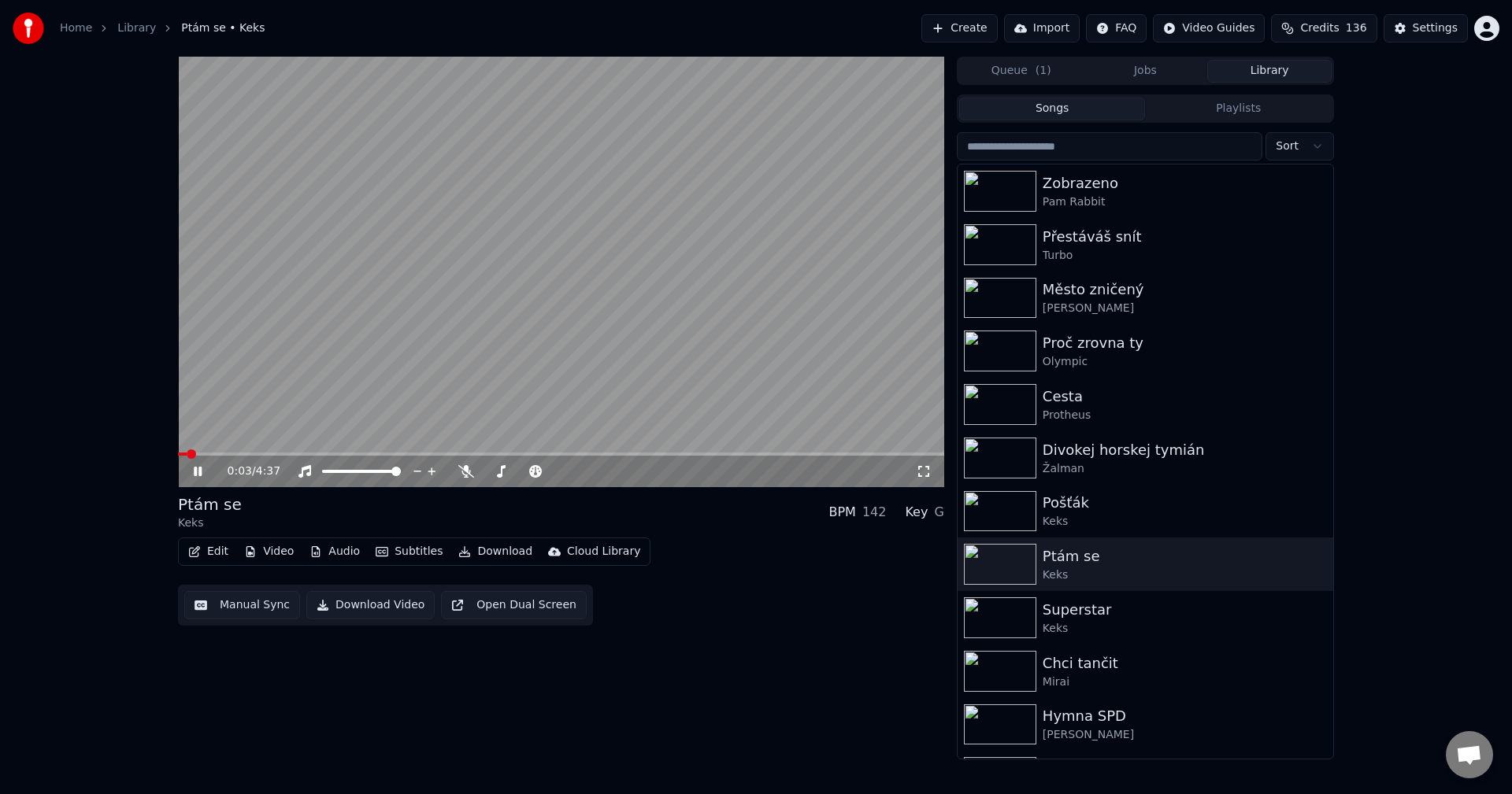
click at [197, 477] on icon at bounding box center [209, 471] width 37 height 12
click at [497, 547] on button "Download" at bounding box center [495, 552] width 87 height 22
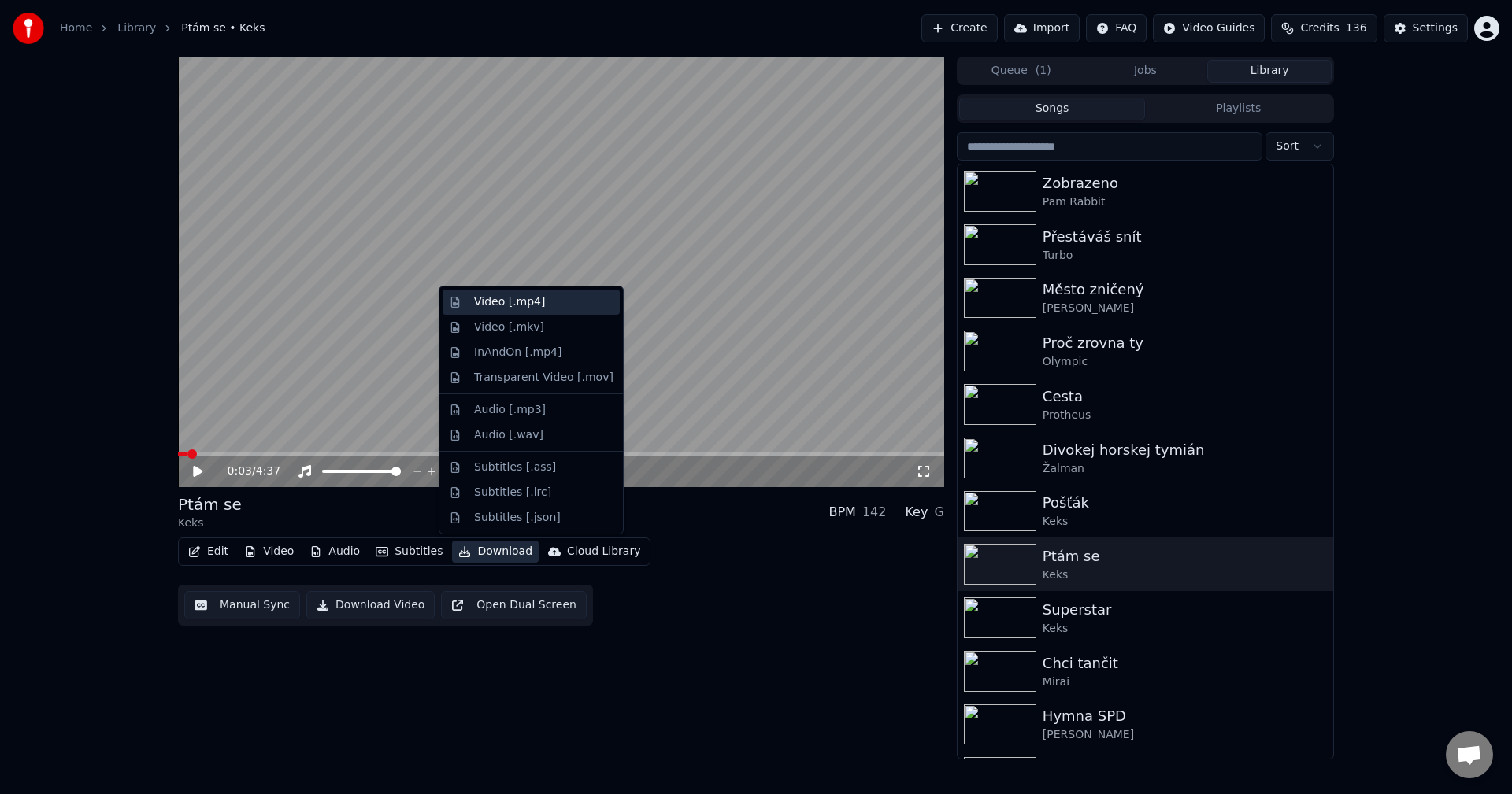
click at [546, 305] on div "Video [.mp4]" at bounding box center [544, 302] width 139 height 16
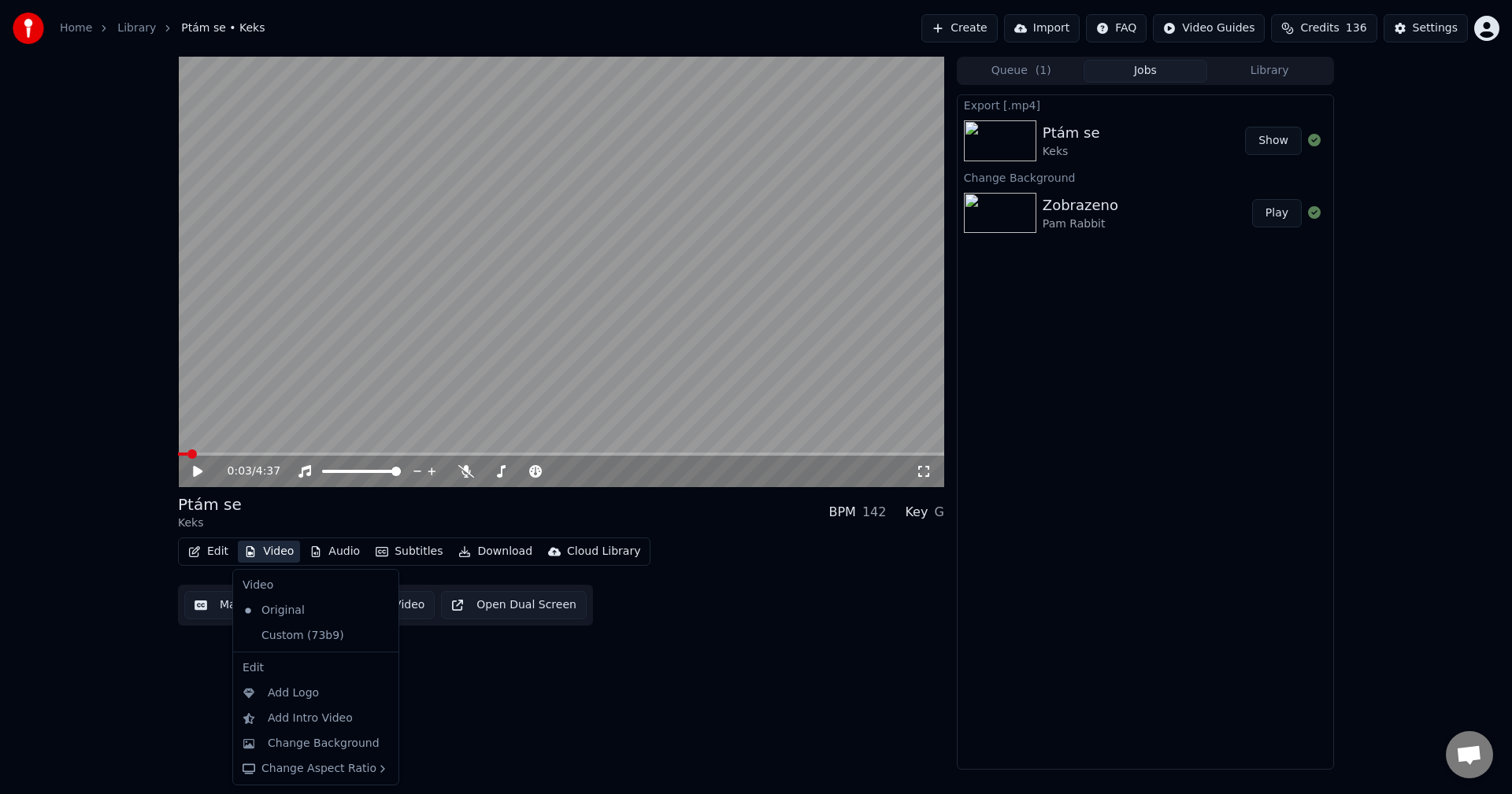
click at [273, 548] on button "Video" at bounding box center [268, 552] width 62 height 22
click at [290, 626] on div "Custom (73b9)" at bounding box center [304, 636] width 135 height 26
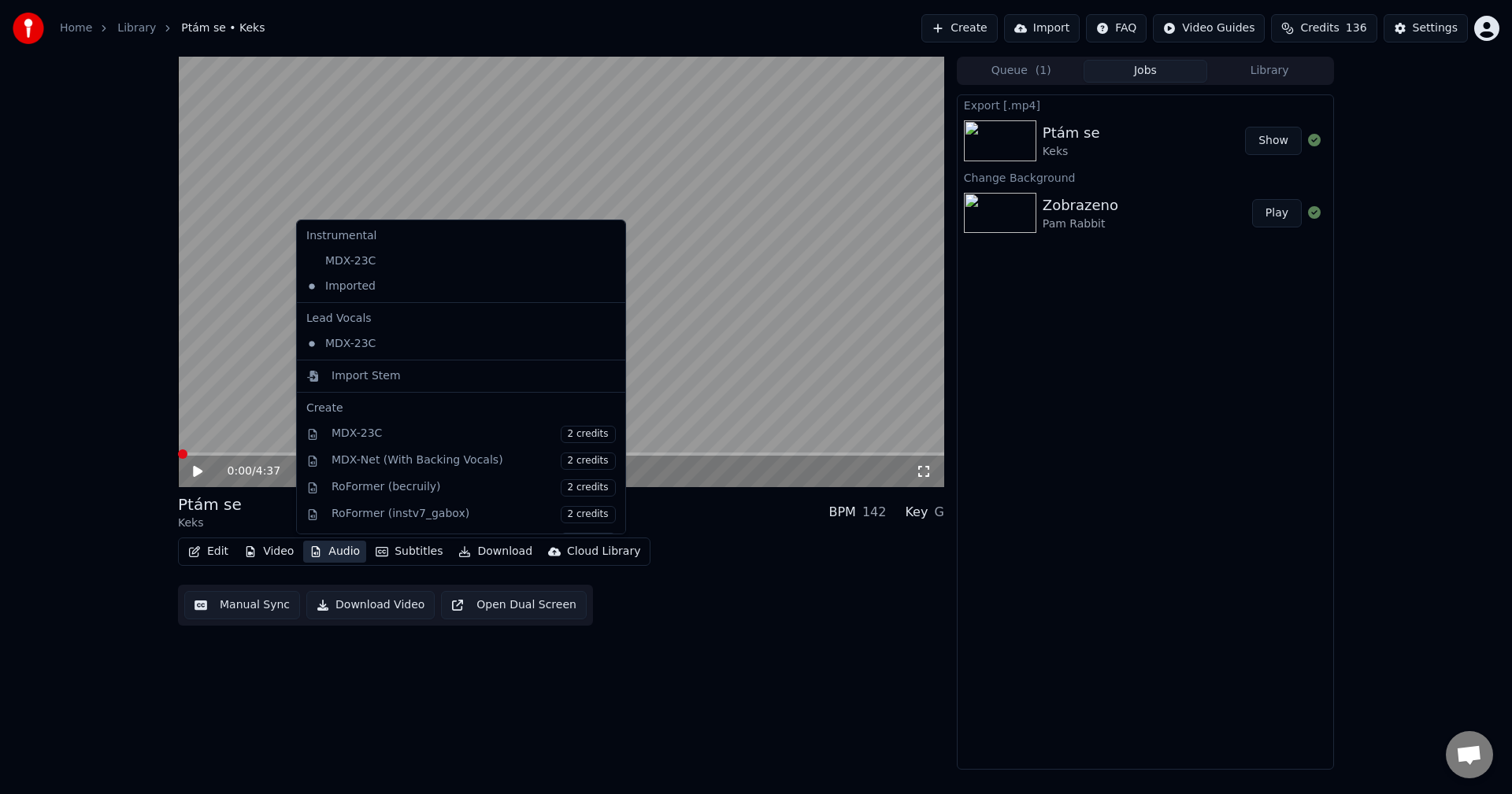
click at [342, 553] on button "Audio" at bounding box center [335, 552] width 63 height 22
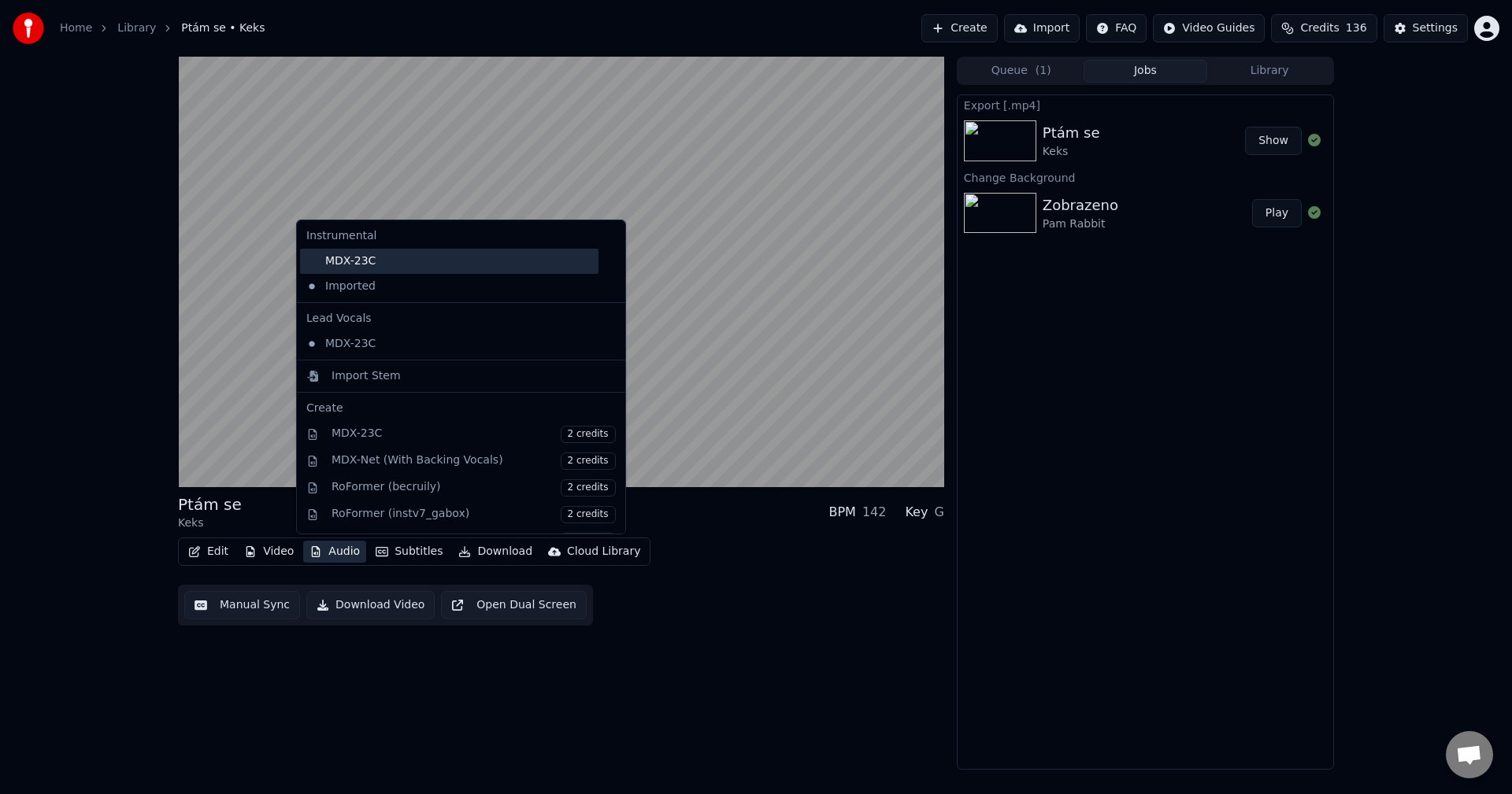
click at [371, 254] on div "MDX-23C" at bounding box center [450, 261] width 299 height 26
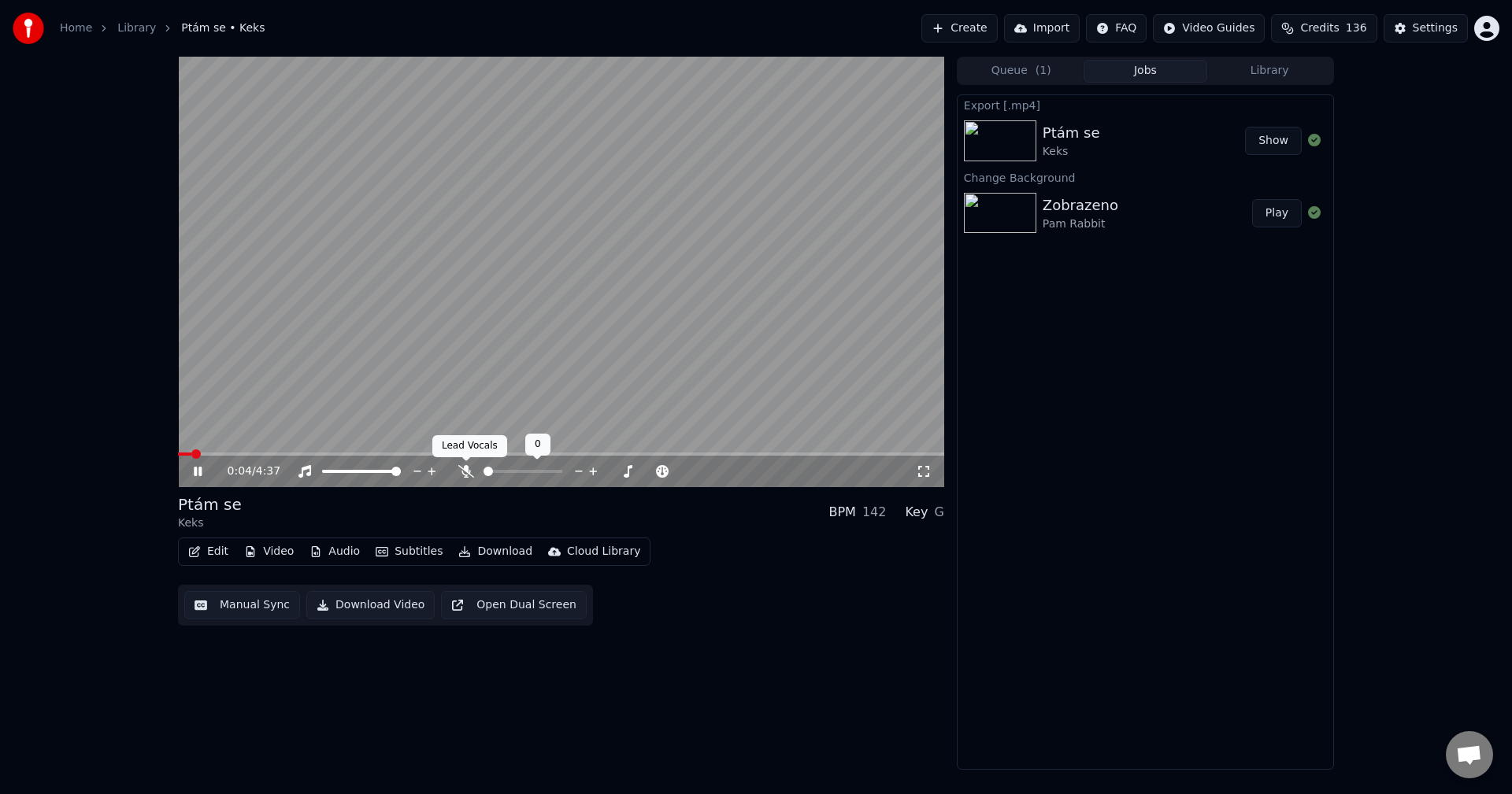
click at [463, 470] on icon at bounding box center [466, 471] width 16 height 12
click at [197, 473] on icon at bounding box center [198, 471] width 8 height 9
click at [568, 549] on div "Cloud Library" at bounding box center [603, 552] width 73 height 16
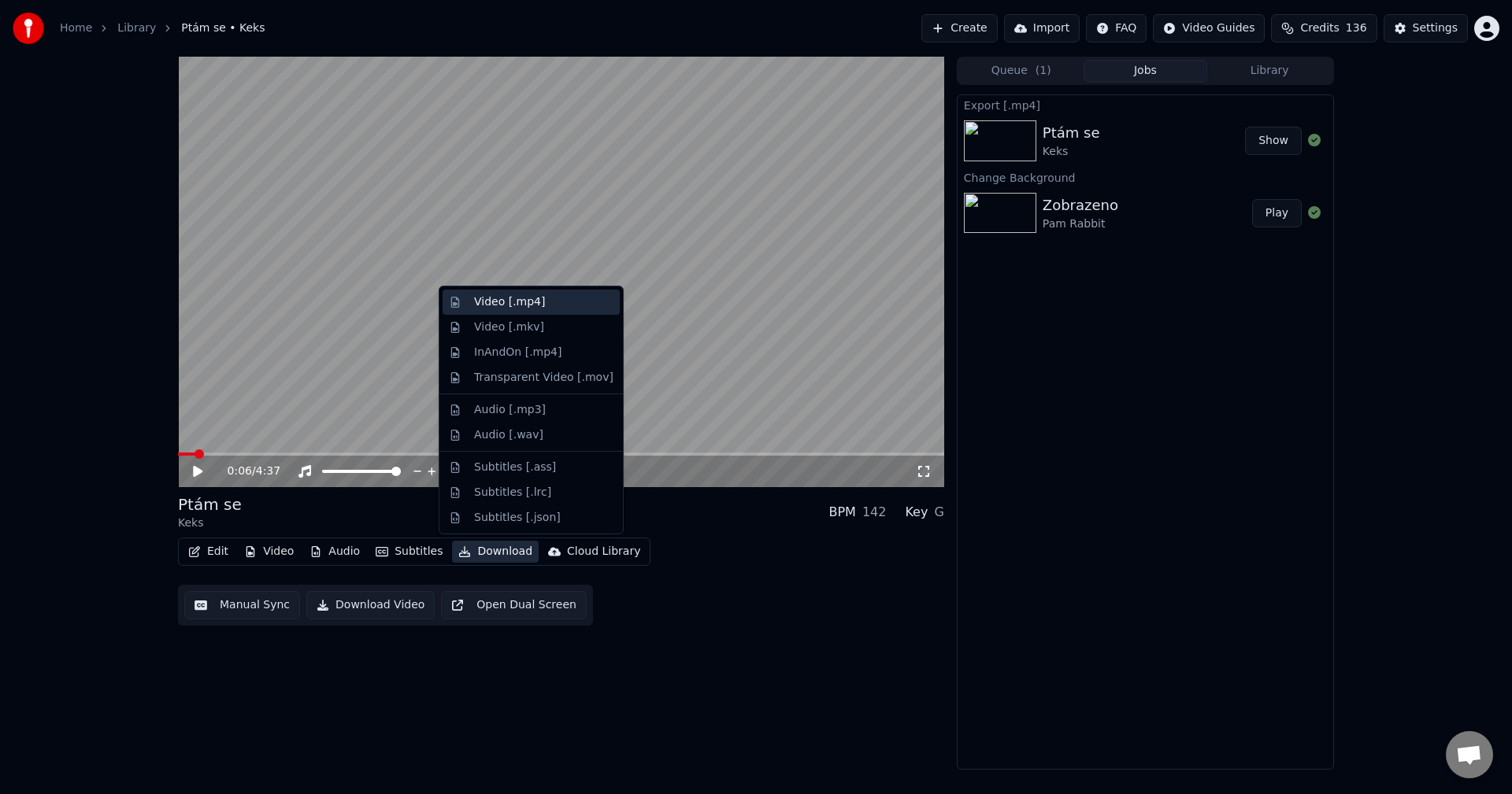
click at [501, 300] on div "Video [.mp4]" at bounding box center [510, 302] width 71 height 16
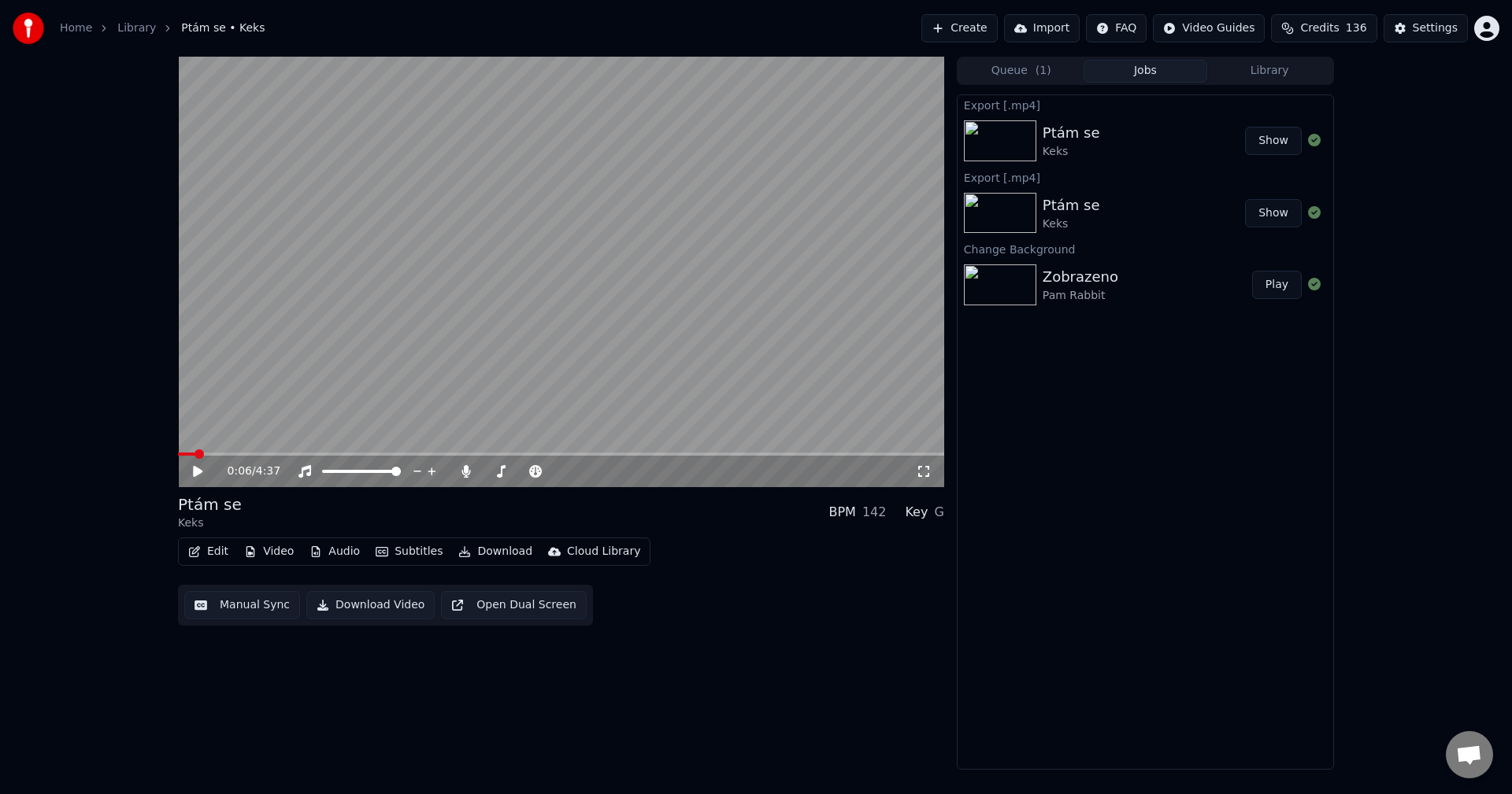
click at [1288, 71] on button "Library" at bounding box center [1269, 72] width 125 height 23
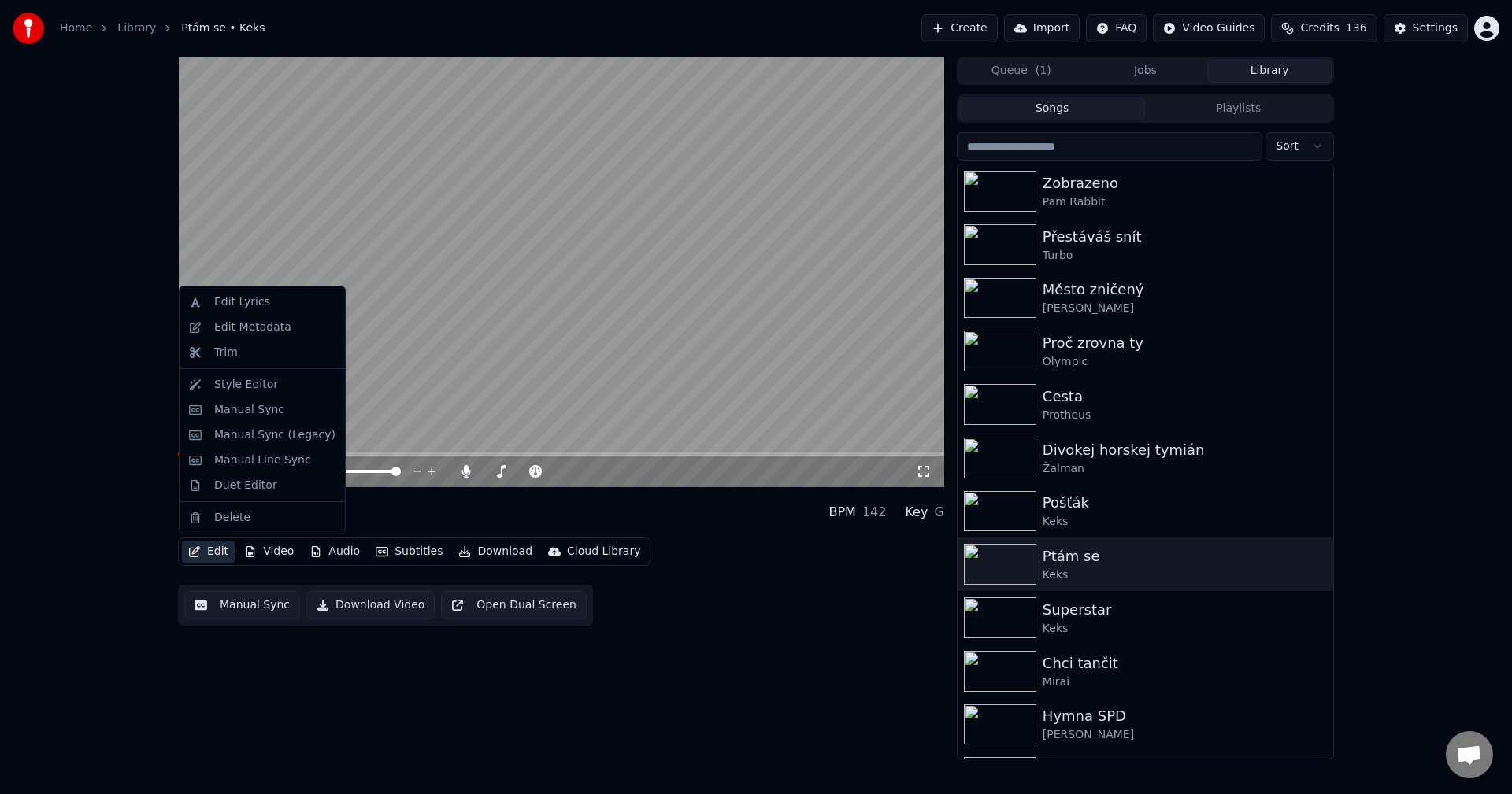
click at [217, 545] on button "Edit" at bounding box center [209, 552] width 53 height 22
click at [233, 322] on div "Edit Metadata" at bounding box center [253, 327] width 78 height 16
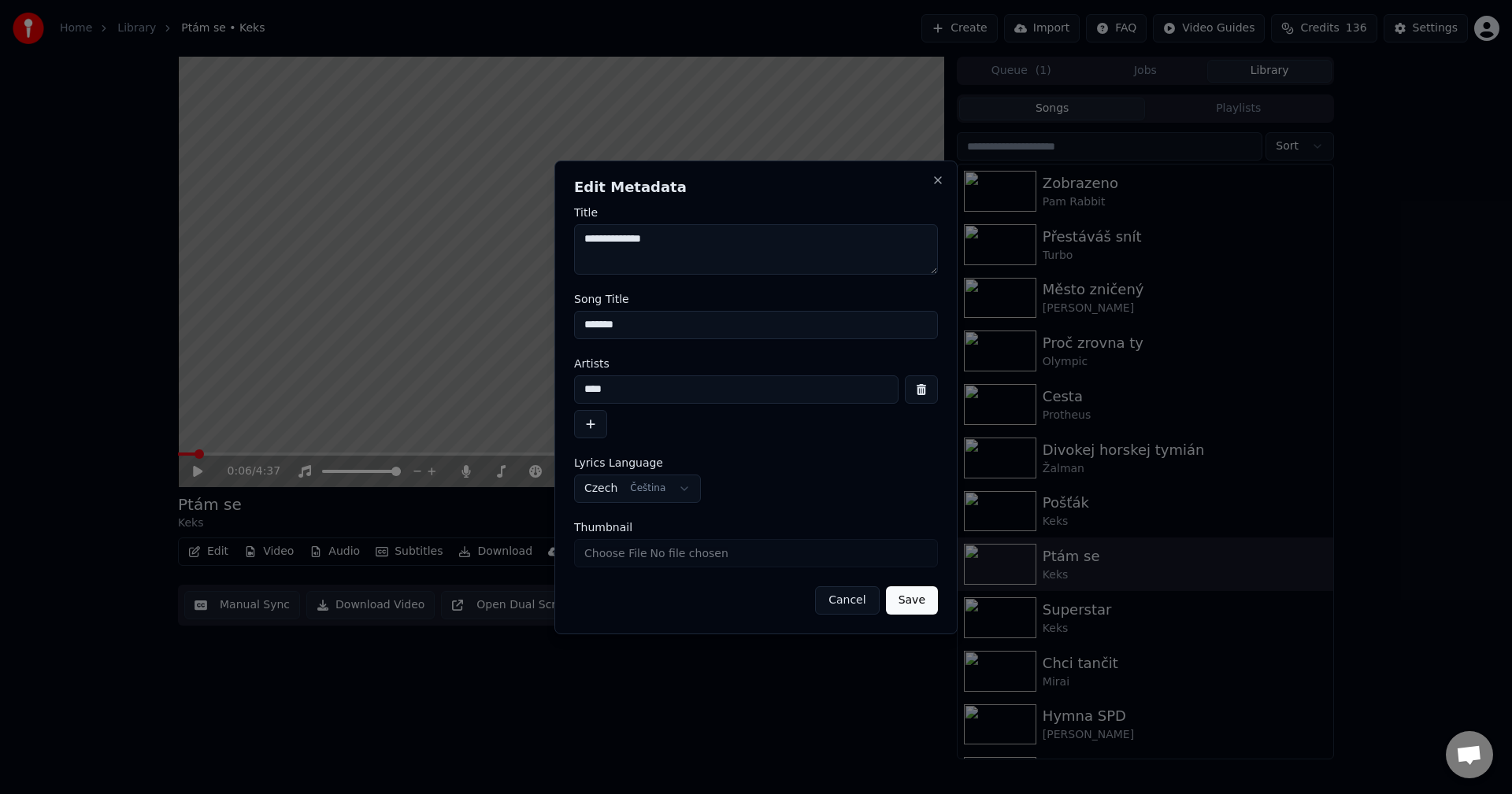
click at [646, 557] on input "Thumbnail" at bounding box center [756, 553] width 364 height 28
type input "**********"
click at [918, 599] on button "Save" at bounding box center [911, 600] width 52 height 28
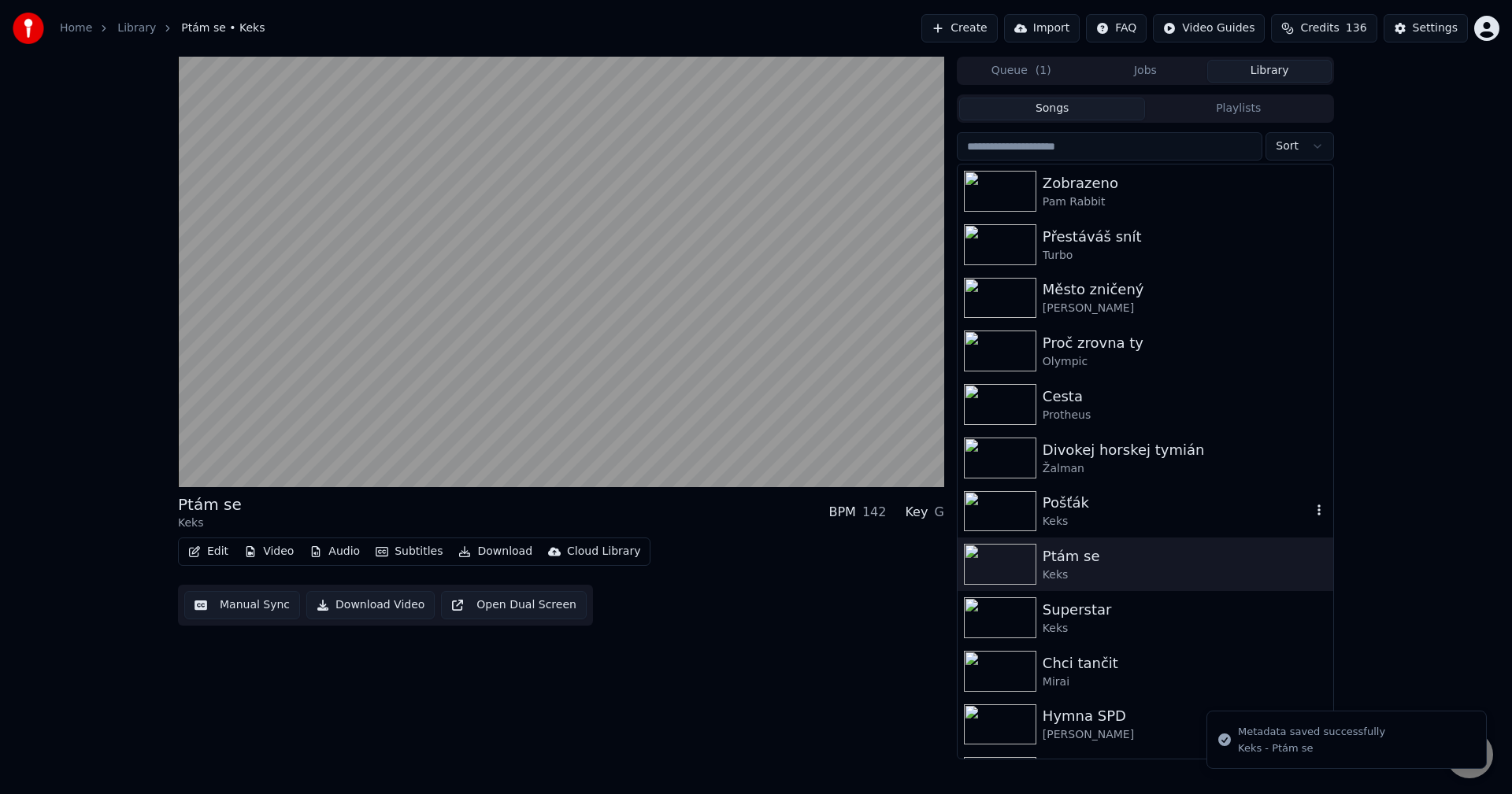
click at [1131, 517] on div "Keks" at bounding box center [1177, 521] width 269 height 16
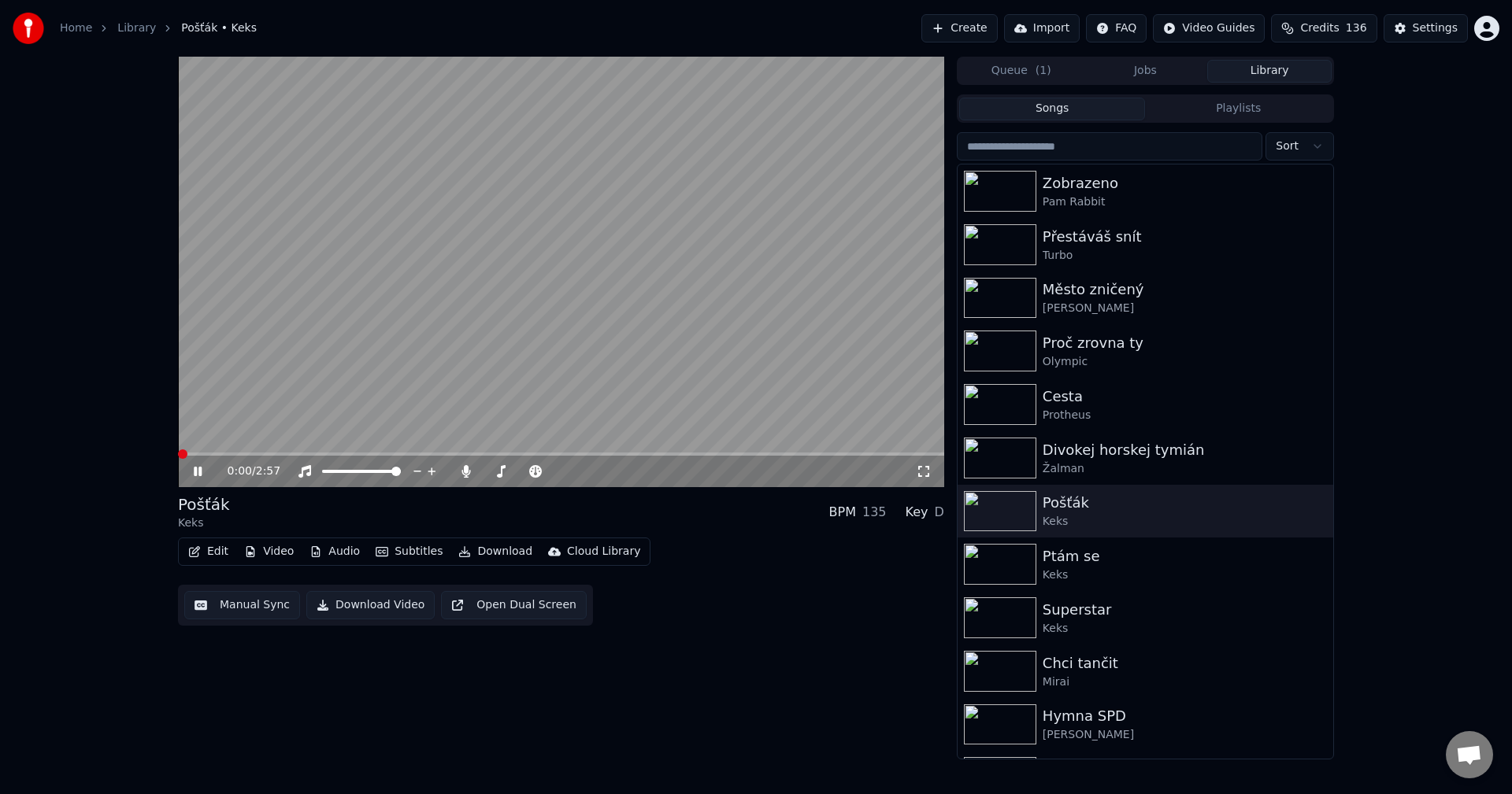
click at [194, 466] on icon at bounding box center [209, 471] width 37 height 12
click at [329, 550] on button "Audio" at bounding box center [335, 552] width 63 height 22
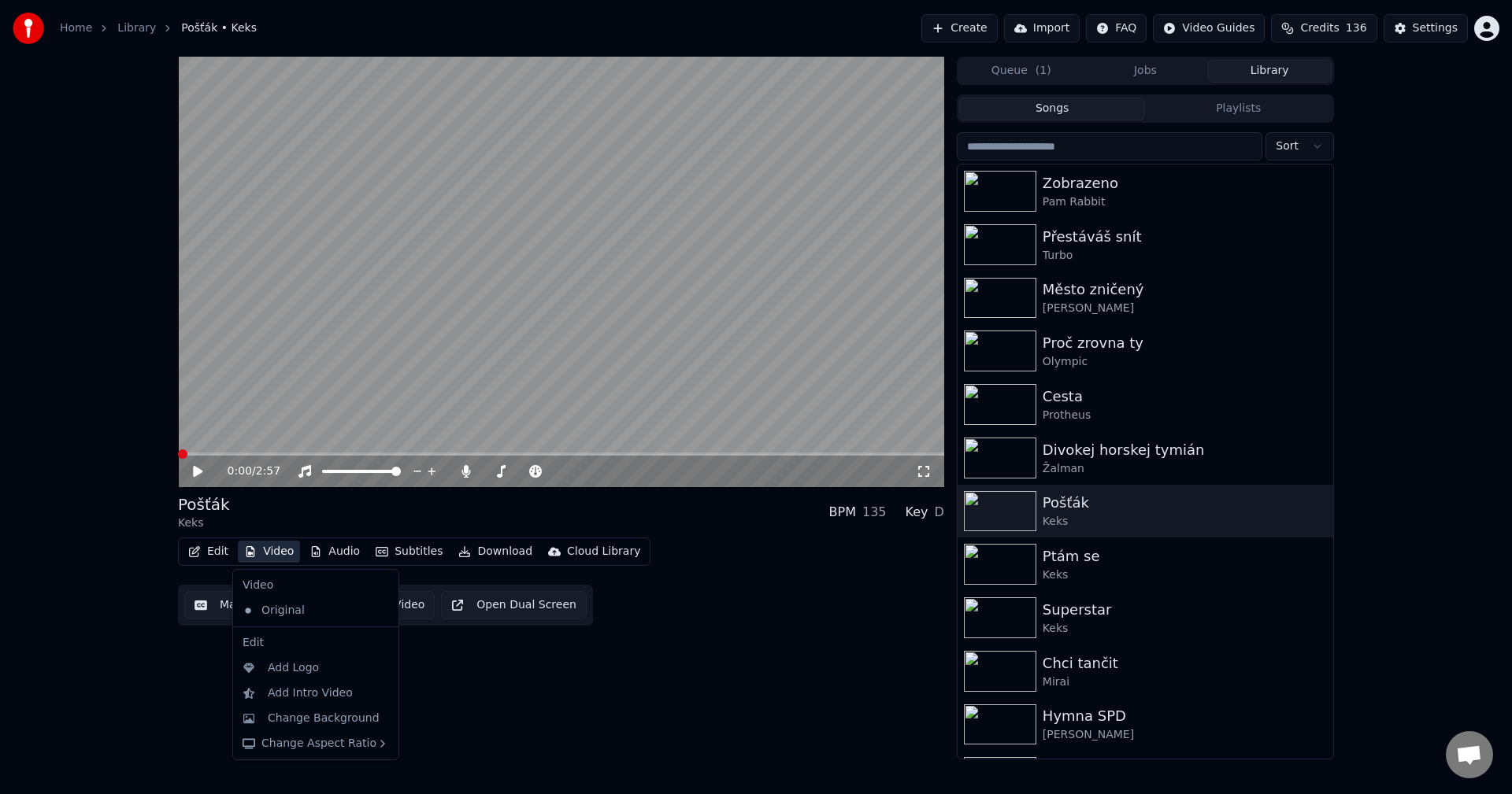
click at [274, 556] on button "Video" at bounding box center [268, 552] width 62 height 22
click at [327, 713] on div "Change Background" at bounding box center [324, 718] width 112 height 16
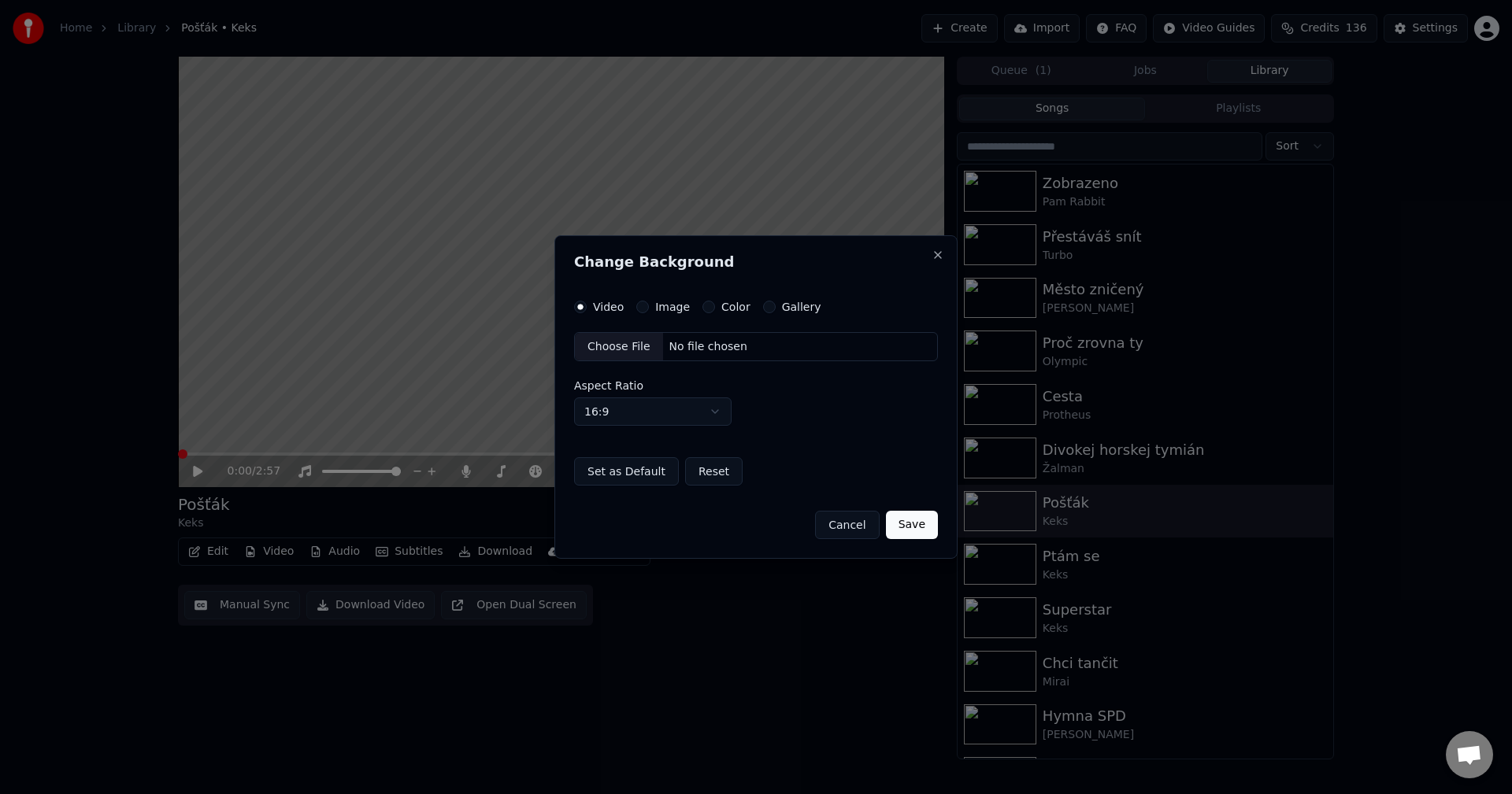
click at [658, 311] on label "Image" at bounding box center [672, 307] width 35 height 11
click at [649, 311] on button "Image" at bounding box center [642, 307] width 12 height 12
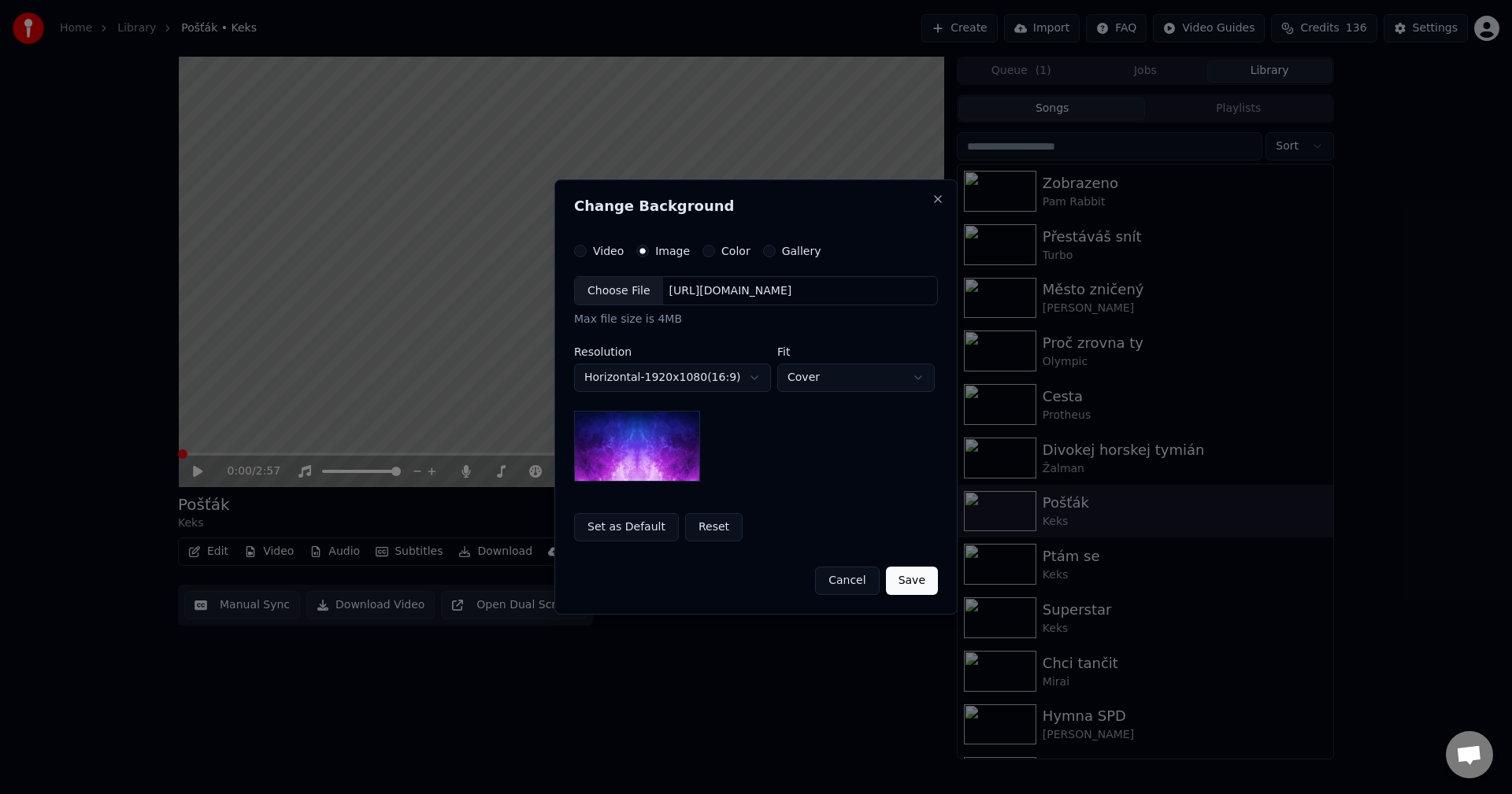
click at [727, 292] on div "[URL][DOMAIN_NAME]" at bounding box center [731, 291] width 135 height 16
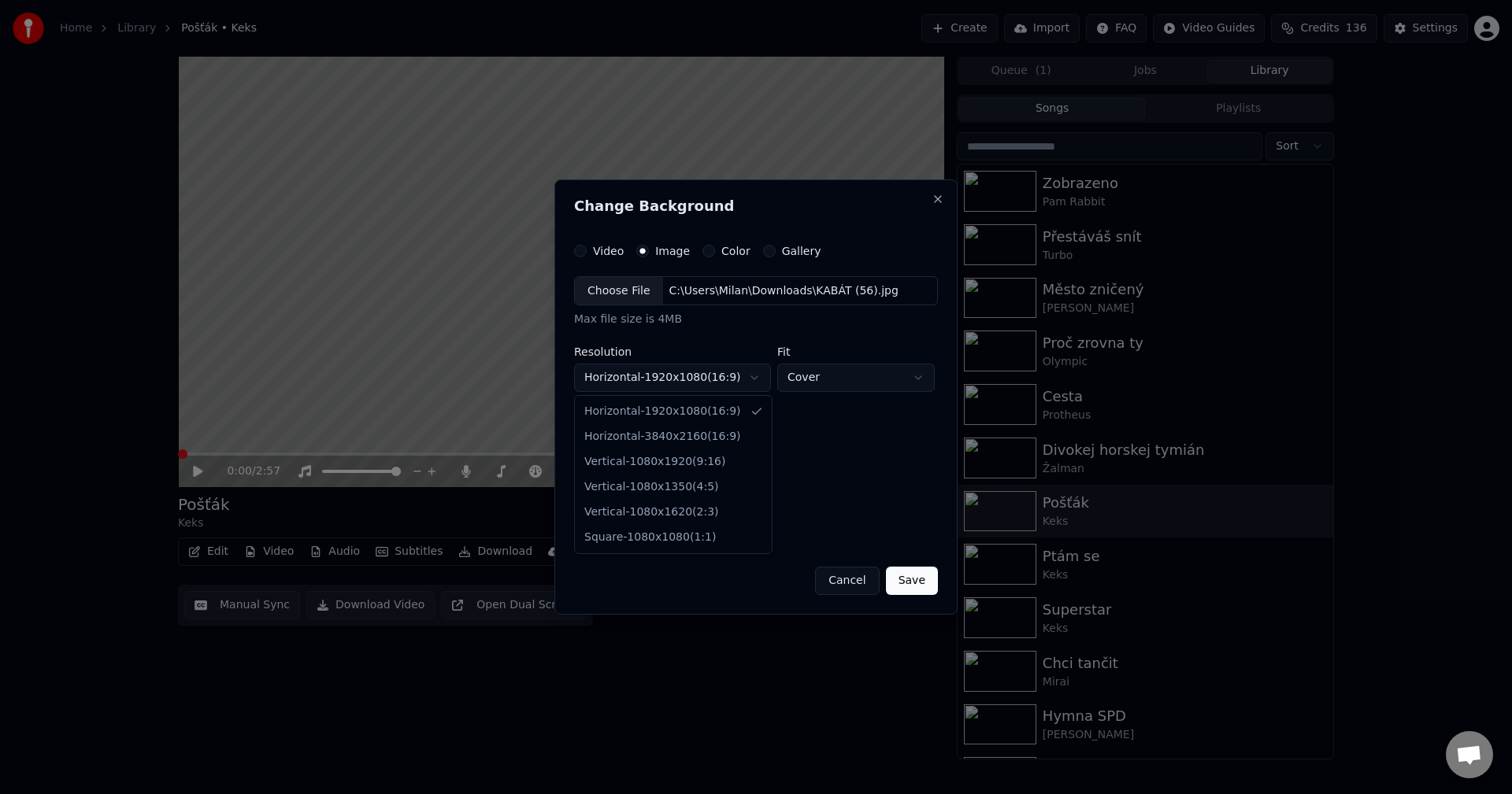
click at [666, 374] on body "**********" at bounding box center [756, 397] width 1512 height 794
select select "*********"
click at [921, 584] on button "Save" at bounding box center [911, 580] width 52 height 28
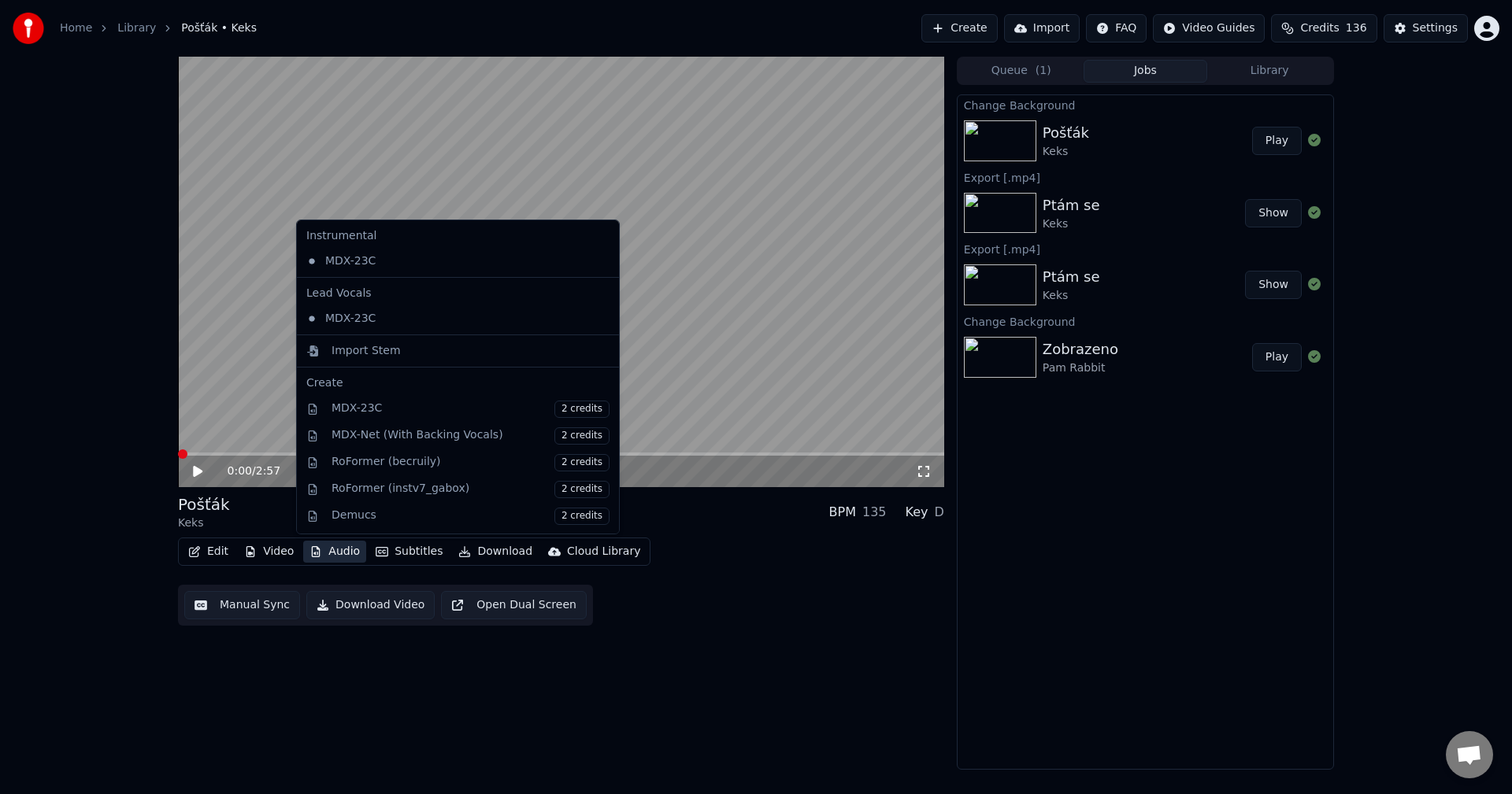
click at [343, 555] on button "Audio" at bounding box center [335, 552] width 63 height 22
click at [388, 353] on div "Import Stem" at bounding box center [366, 350] width 69 height 16
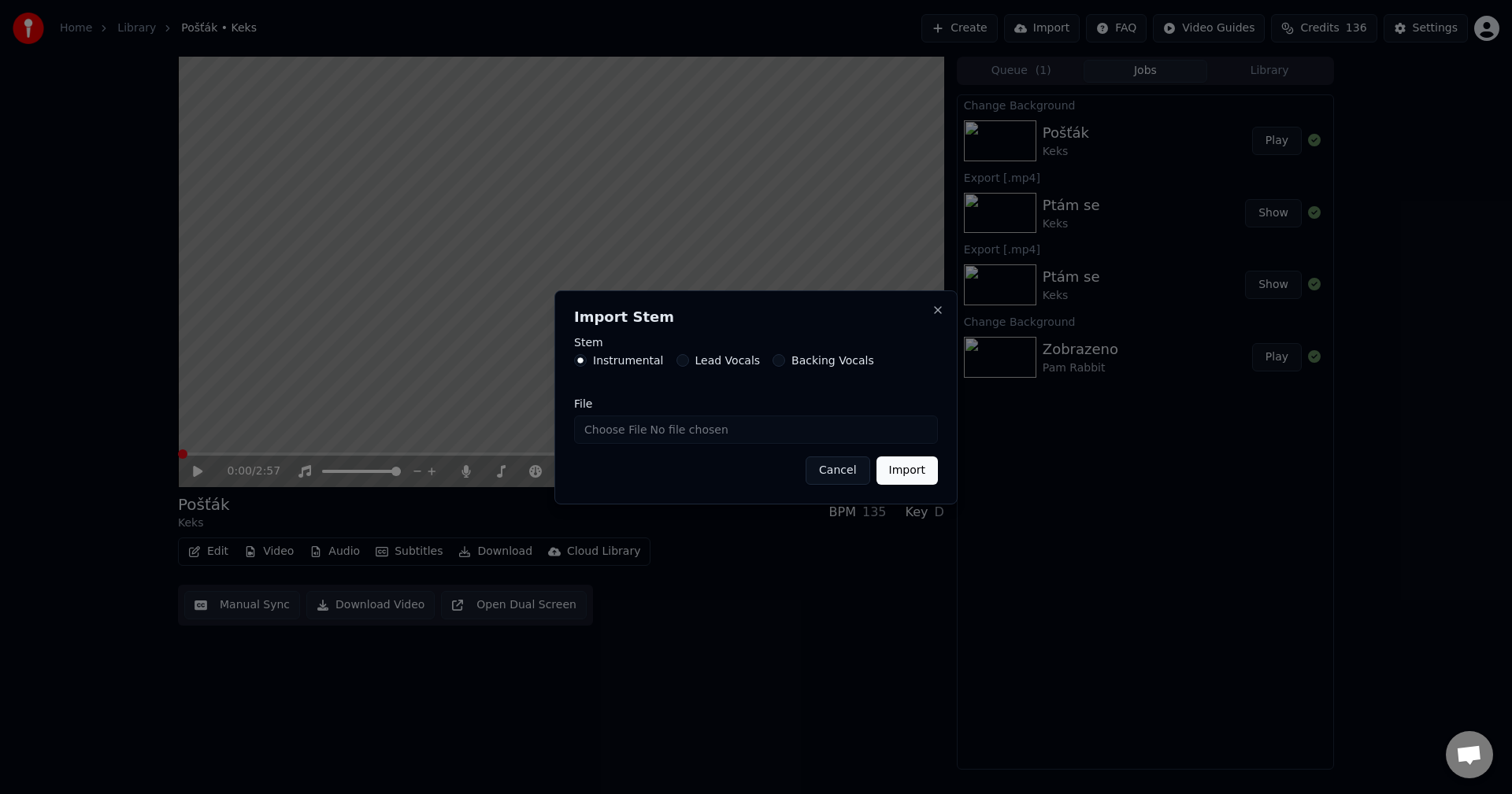
click at [661, 444] on form "Stem Instrumental Lead Vocals Backing Vocals File Cancel Import" at bounding box center [756, 411] width 364 height 148
click at [669, 428] on input "File" at bounding box center [756, 430] width 364 height 28
type input "**********"
click at [896, 468] on button "Import" at bounding box center [907, 471] width 61 height 28
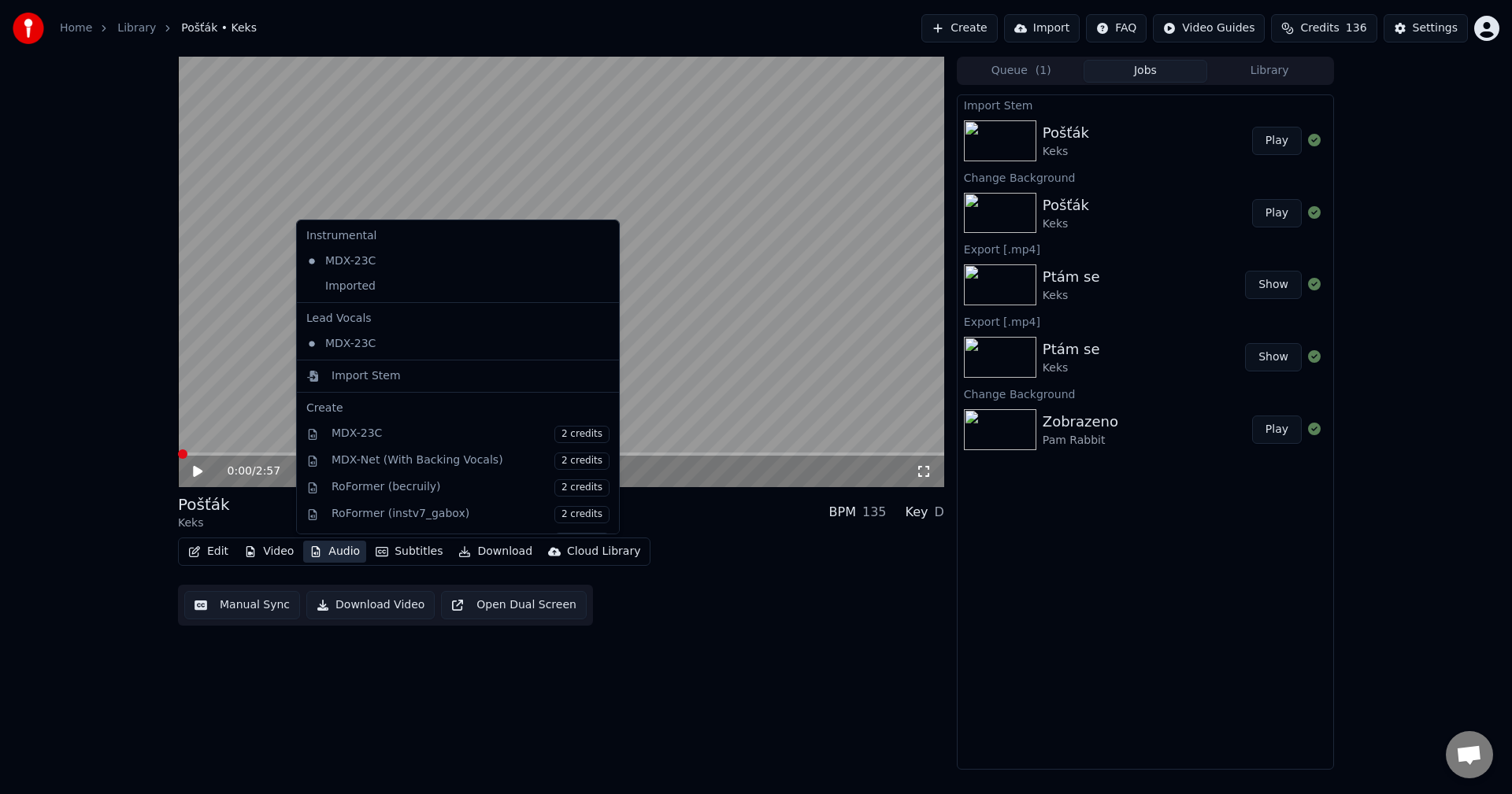
click at [337, 555] on button "Audio" at bounding box center [335, 552] width 63 height 22
click at [399, 296] on div "Imported" at bounding box center [446, 286] width 292 height 26
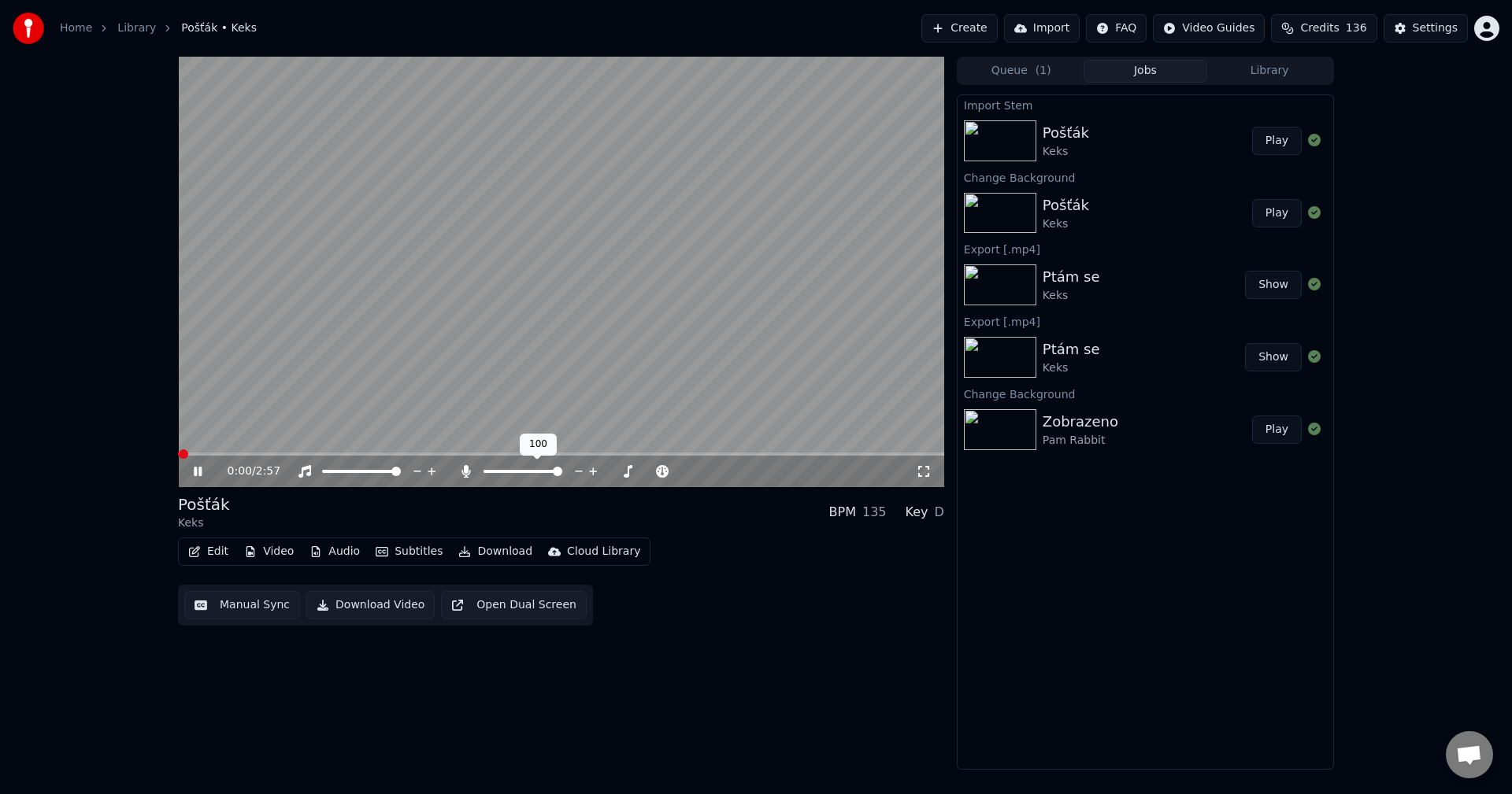
click at [470, 466] on icon at bounding box center [466, 471] width 16 height 12
click at [200, 471] on icon at bounding box center [198, 471] width 8 height 9
click at [473, 547] on button "Download" at bounding box center [495, 552] width 87 height 22
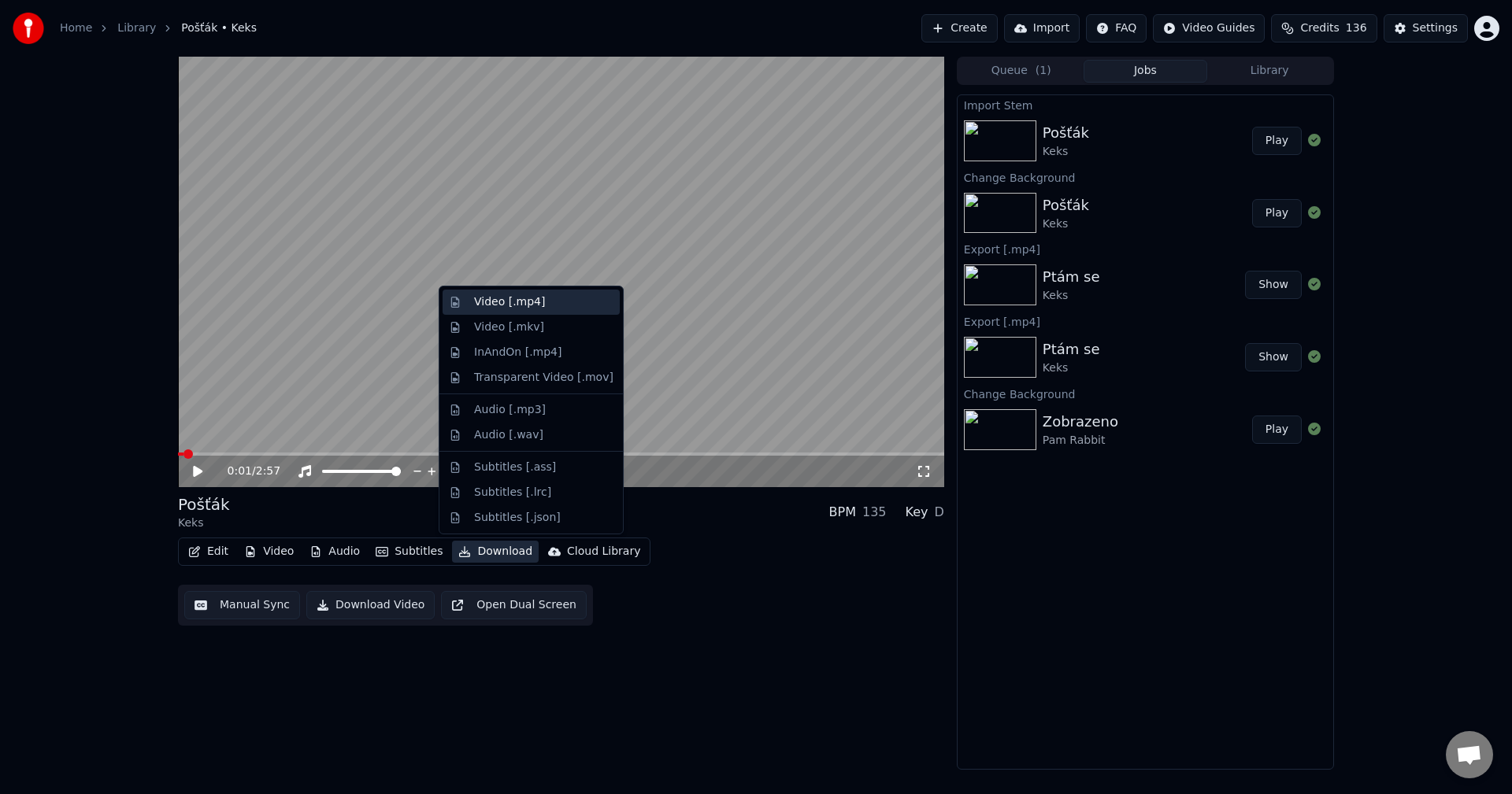
click at [551, 311] on div "Video [.mp4]" at bounding box center [530, 302] width 177 height 26
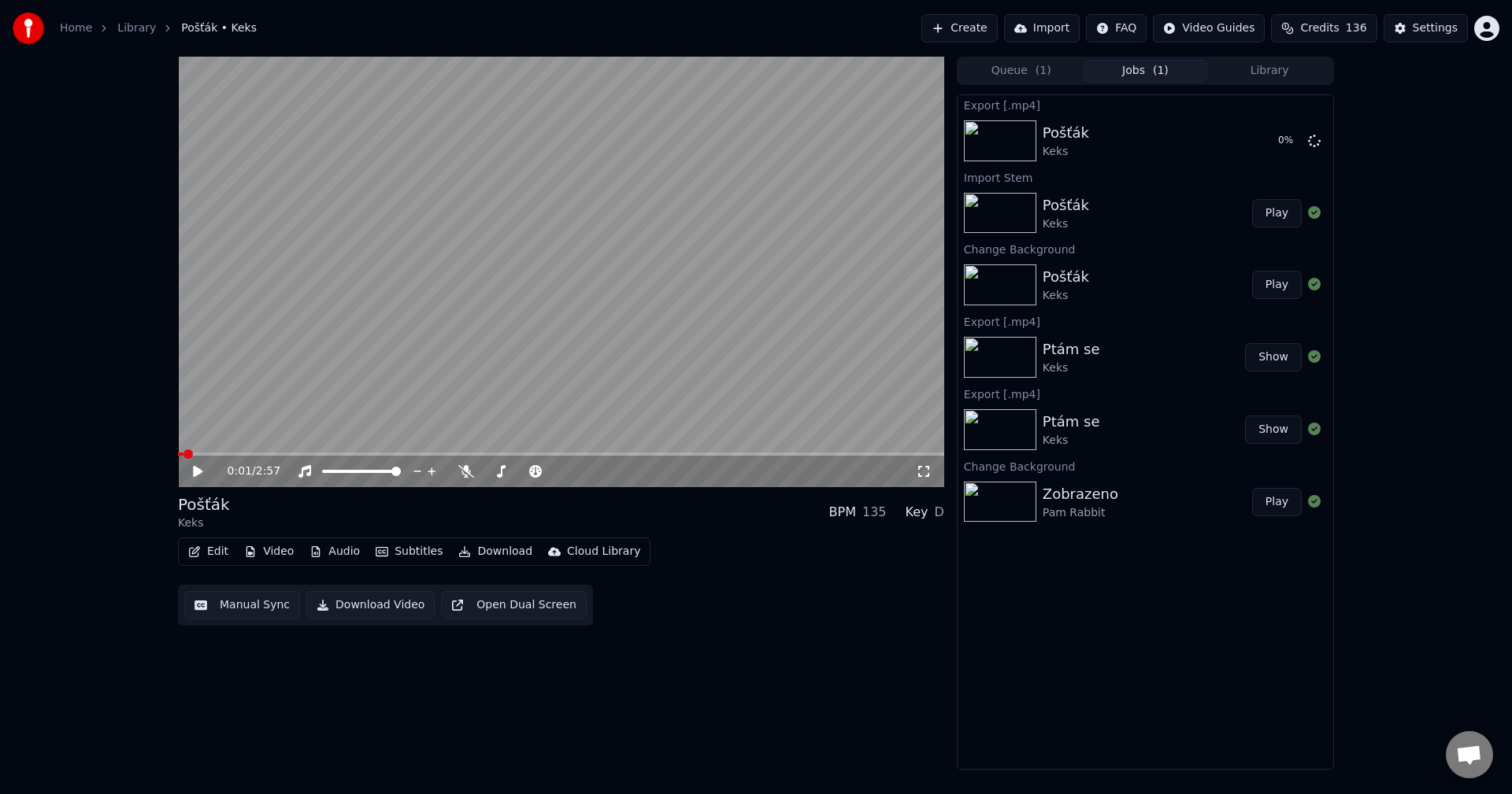
click at [211, 557] on button "Edit" at bounding box center [209, 552] width 53 height 22
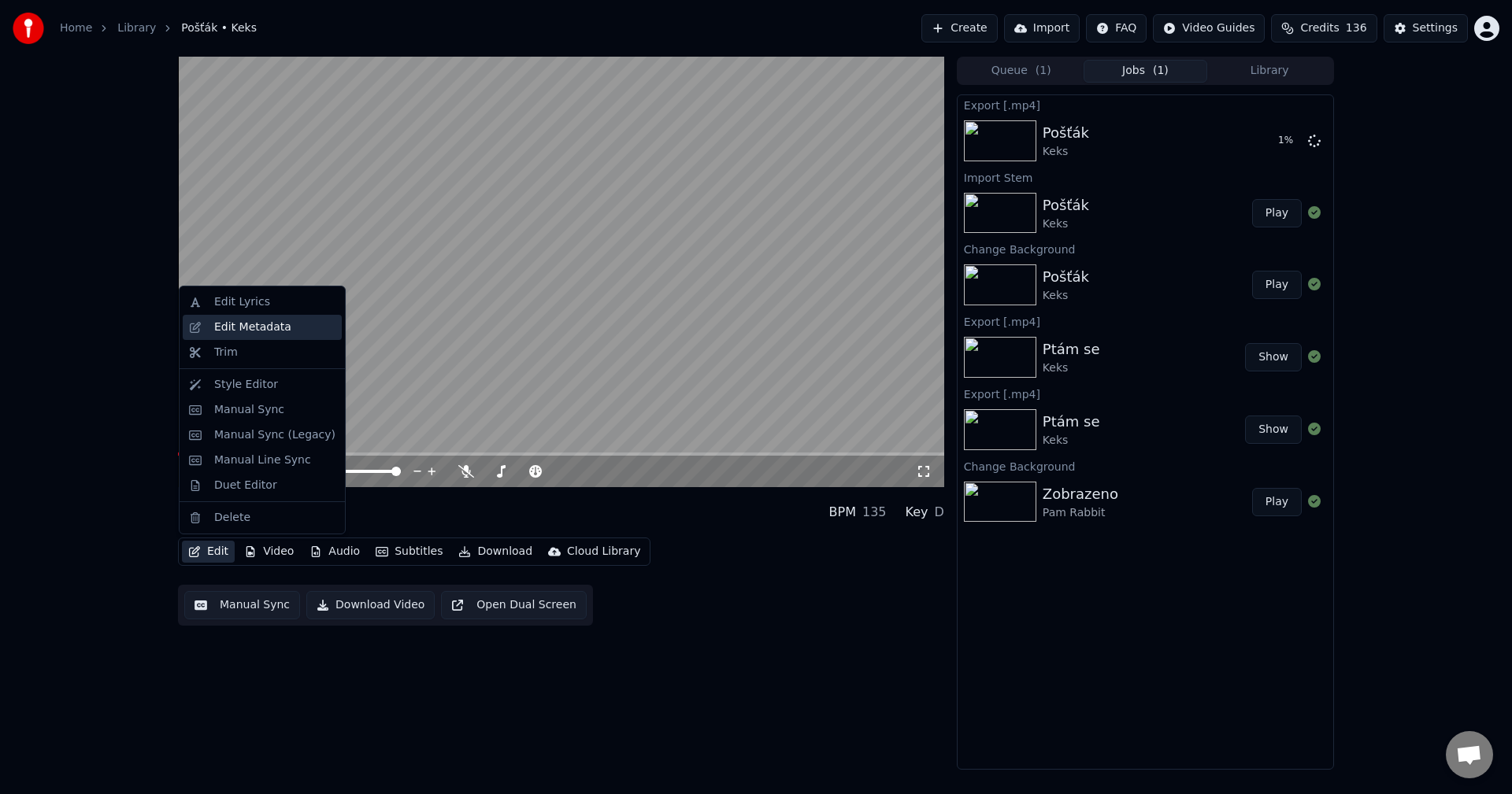
click at [263, 330] on div "Edit Metadata" at bounding box center [253, 327] width 78 height 16
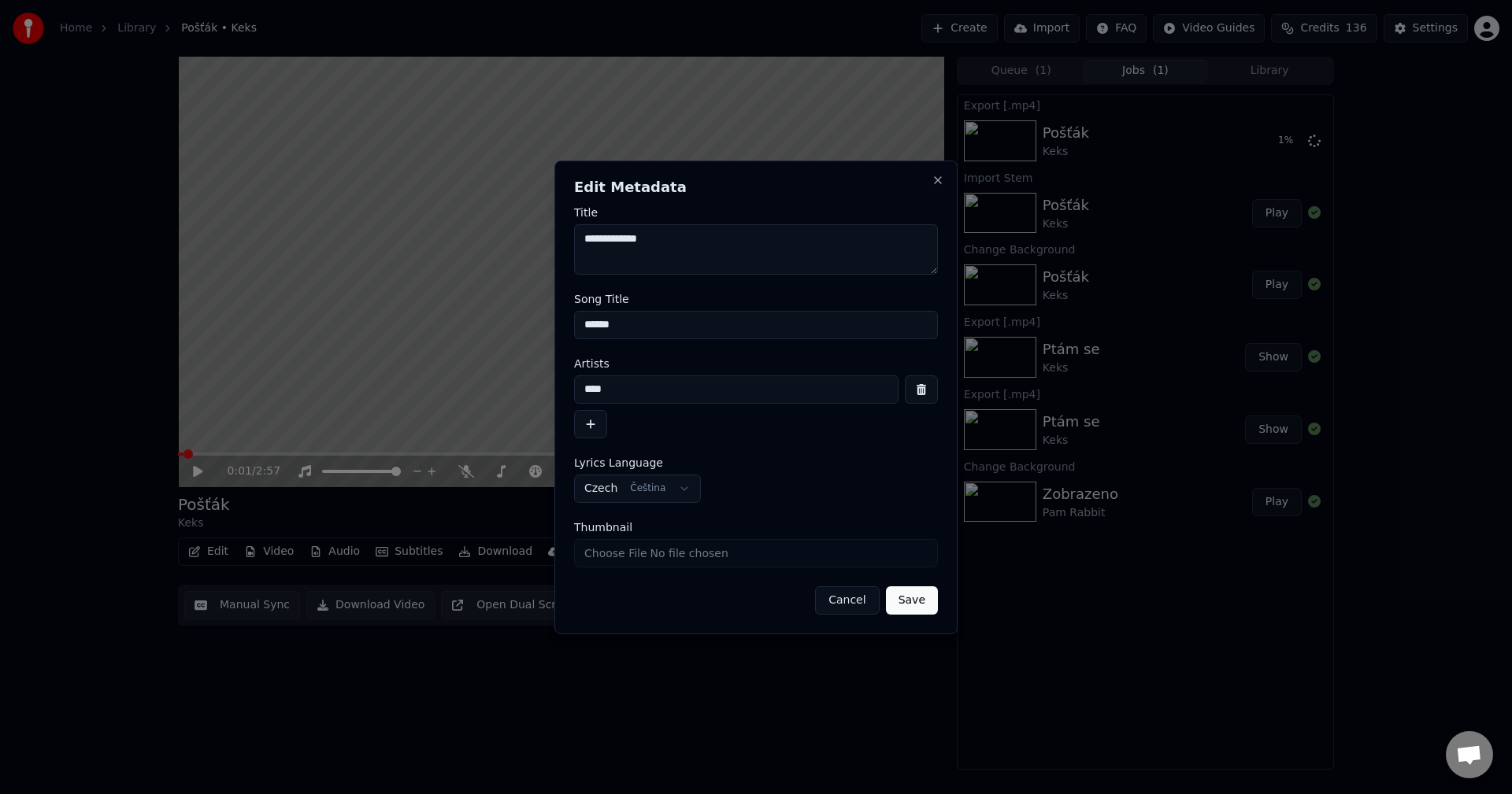
drag, startPoint x: 608, startPoint y: 327, endPoint x: 327, endPoint y: 347, distance: 281.7
click at [363, 340] on body "**********" at bounding box center [756, 397] width 1512 height 794
